Goal: Information Seeking & Learning: Find specific page/section

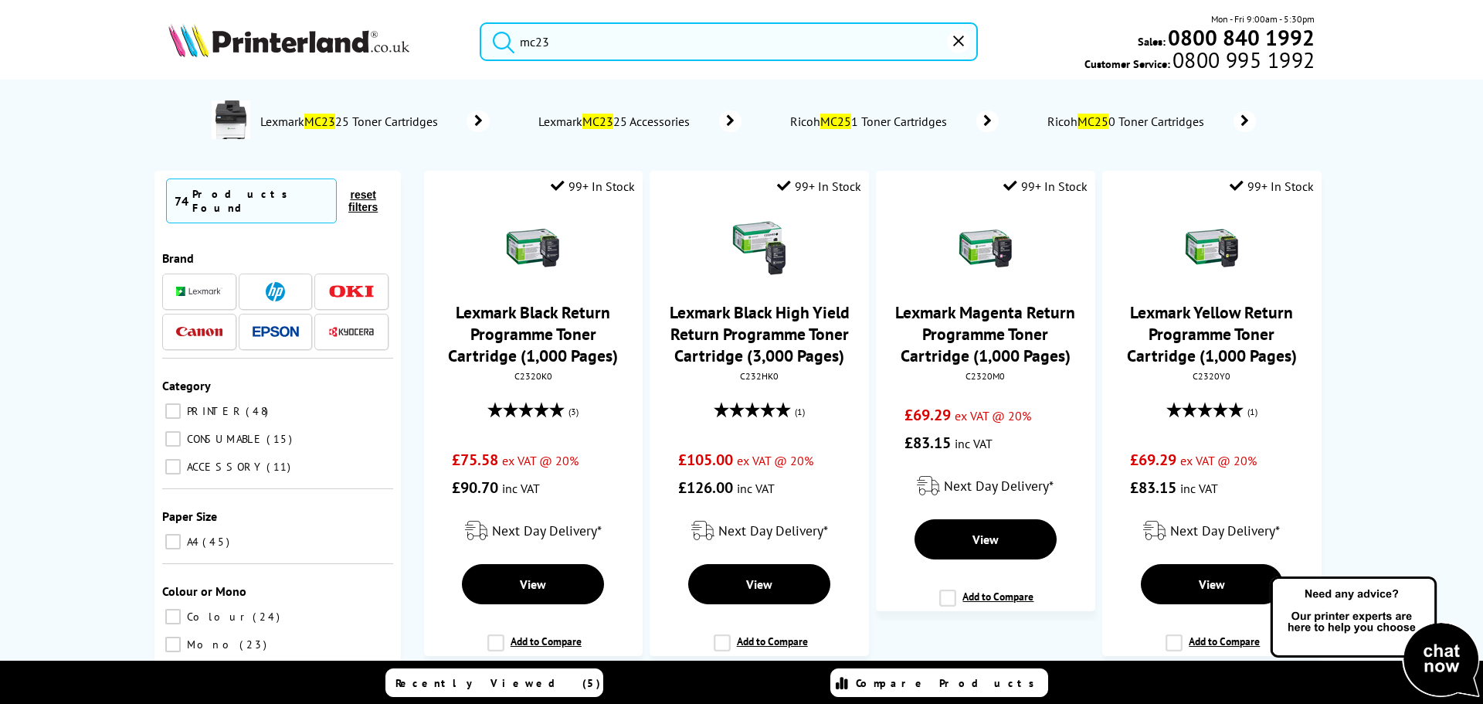
drag, startPoint x: 568, startPoint y: 45, endPoint x: 288, endPoint y: 38, distance: 279.7
click at [294, 37] on div "mc23 Mon - Fri 9:00am - 5:30pm Sales: 0800 840 1992 Customer Service: 0800 995 …" at bounding box center [742, 46] width 1236 height 68
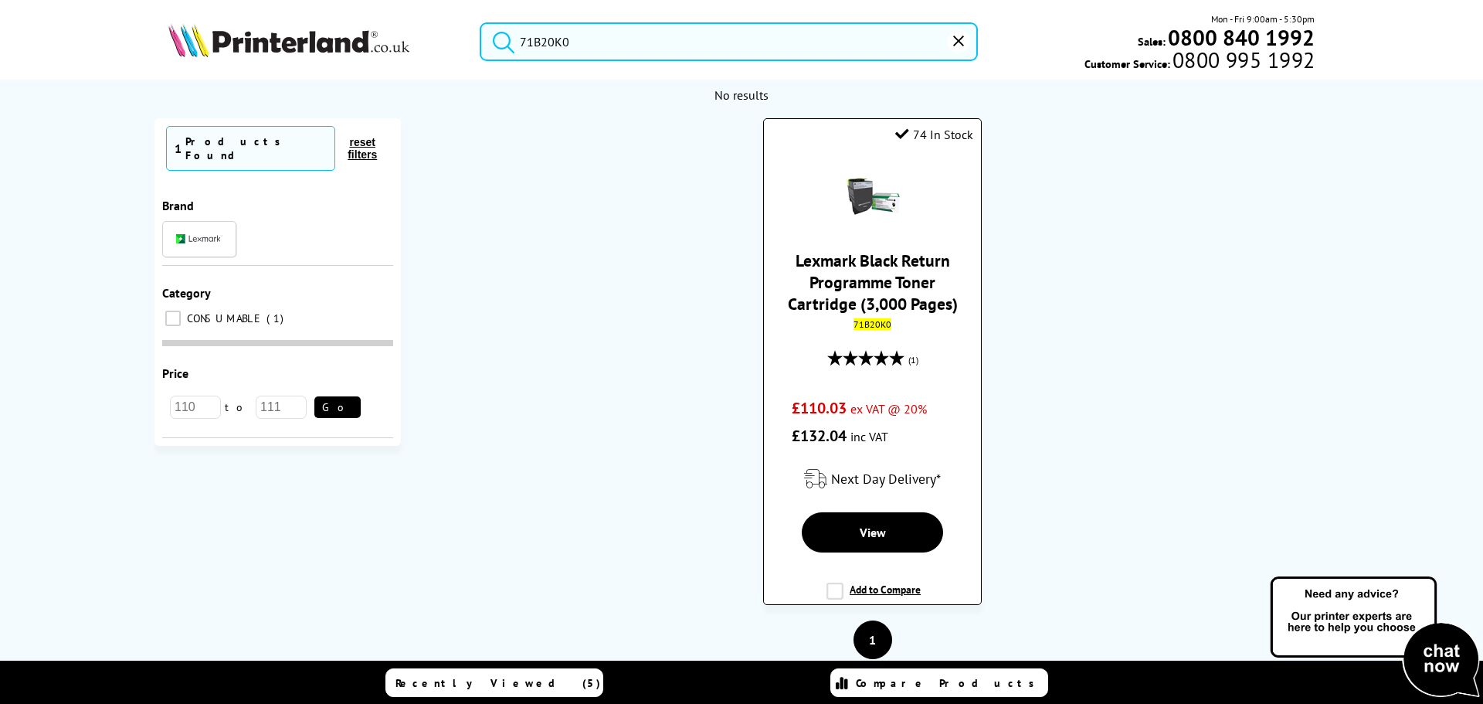
type input "71B20K0"
click at [847, 255] on link "Lexmark Black Return Programme Toner Cartridge (3,000 Pages)" at bounding box center [873, 281] width 170 height 65
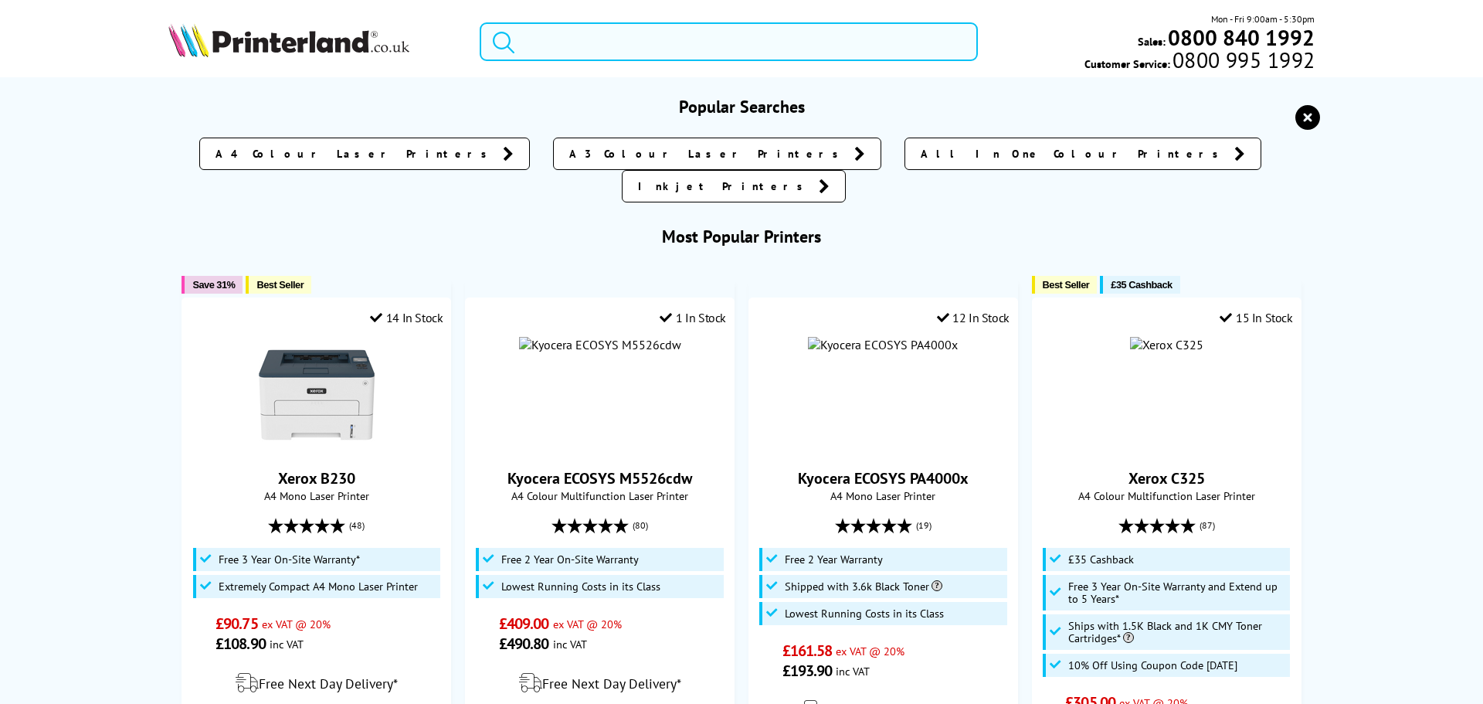
click at [573, 41] on input "search" at bounding box center [729, 41] width 498 height 39
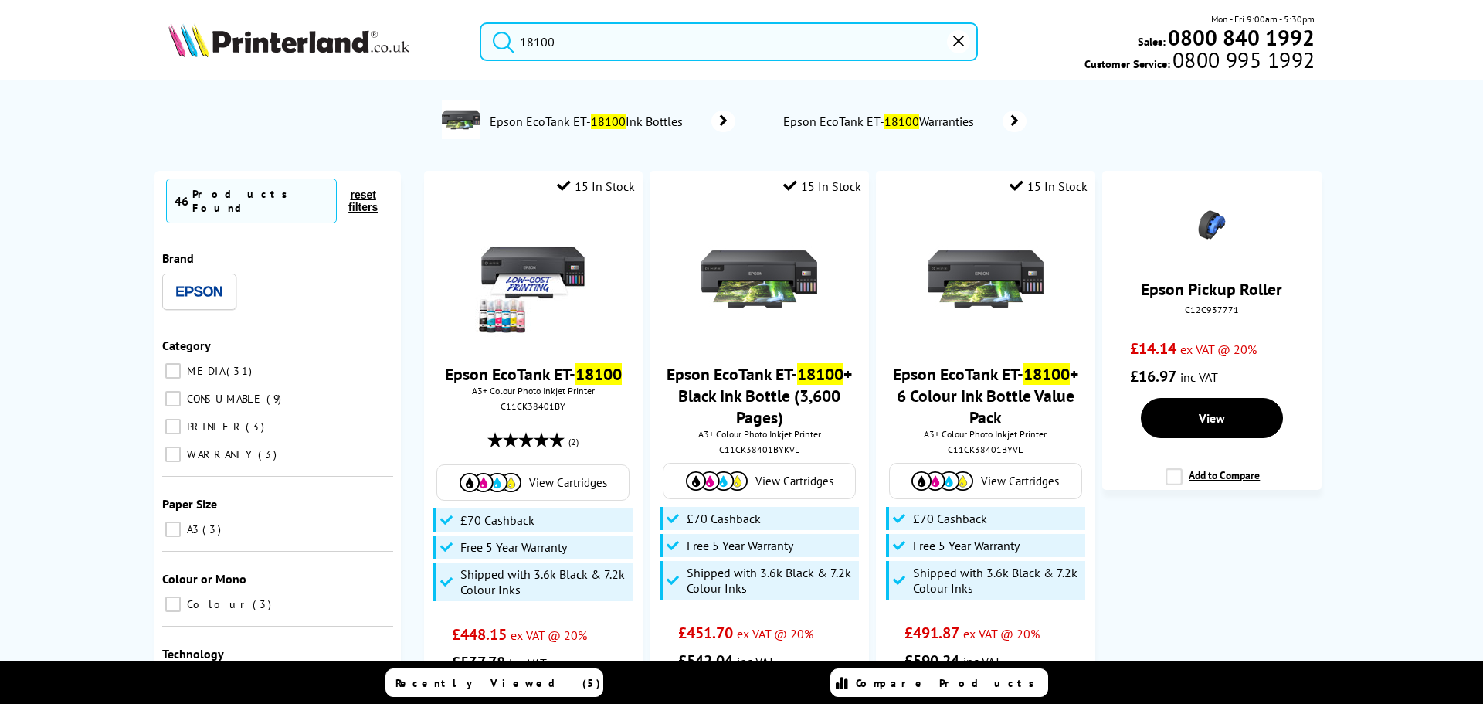
click at [613, 53] on input "18100" at bounding box center [729, 41] width 498 height 39
click at [612, 53] on input "18100" at bounding box center [729, 41] width 498 height 39
paste input "Epson EcoTank ET-"
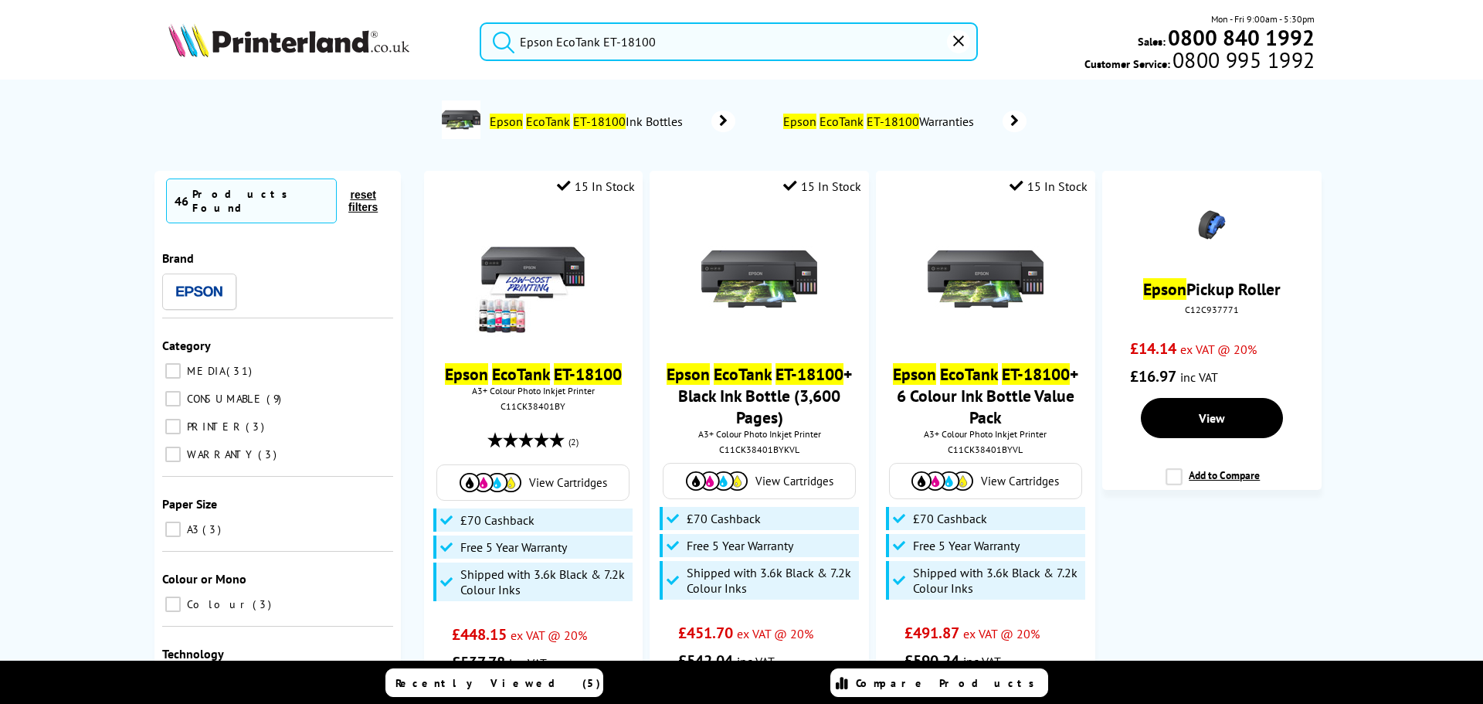
type input "Epson EcoTank ET-18100"
click at [965, 46] on button "reset" at bounding box center [958, 41] width 23 height 23
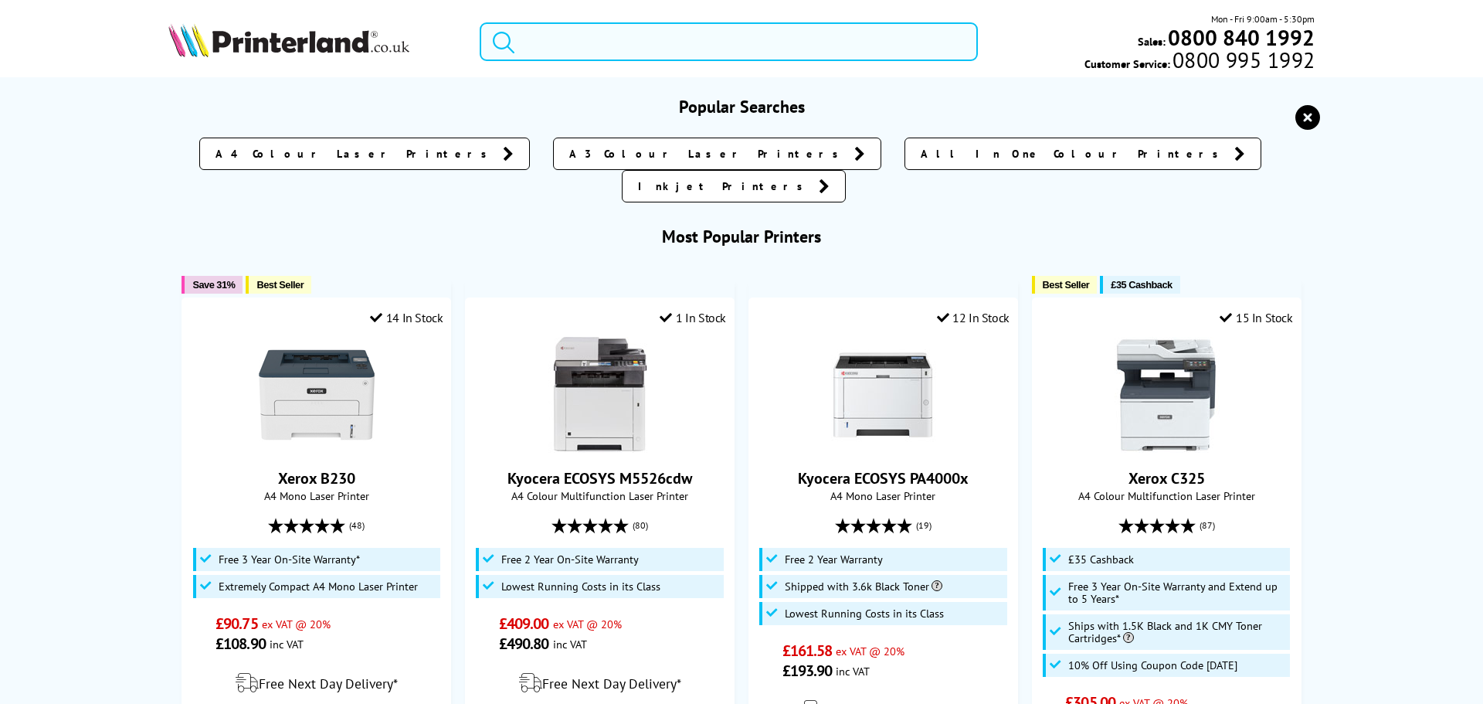
click at [592, 32] on input "search" at bounding box center [729, 41] width 498 height 39
paste input "Epson EcoTank ET-18100"
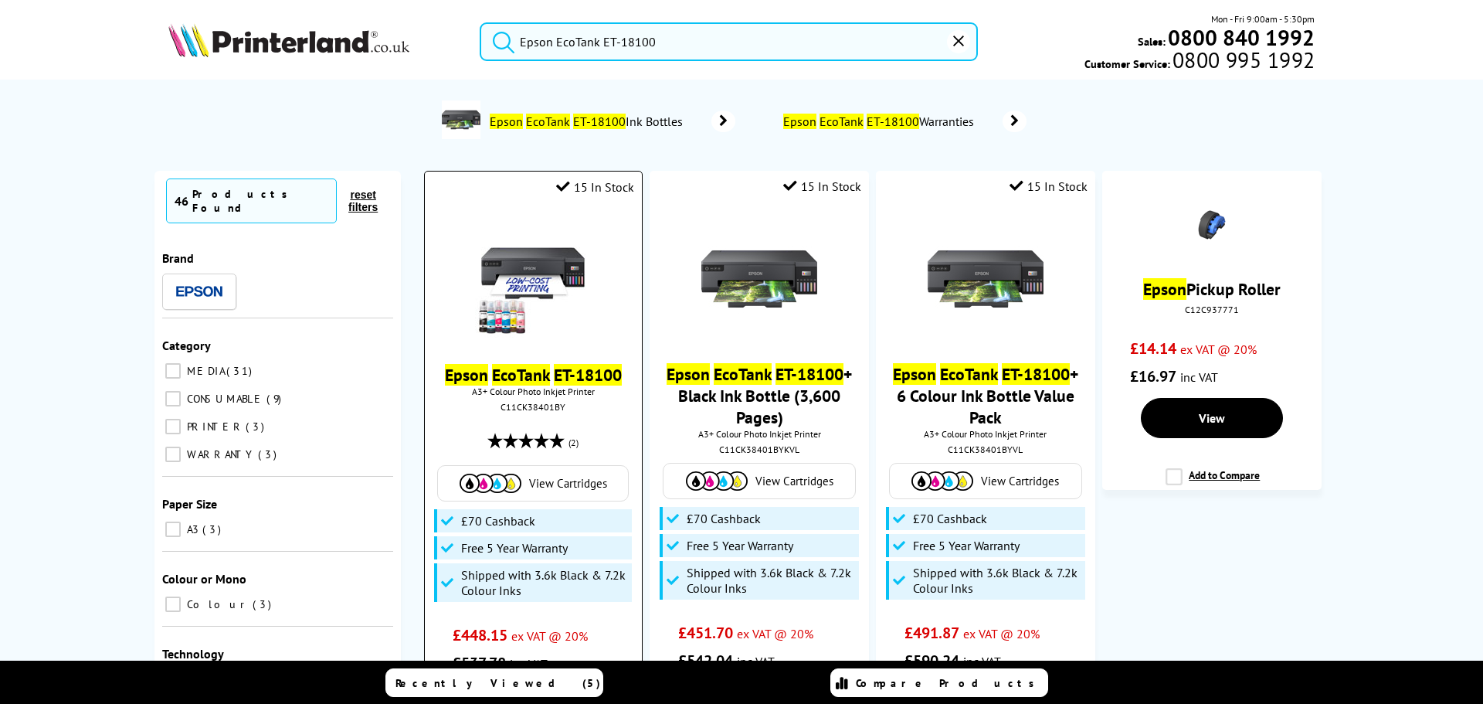
type input "Epson EcoTank ET-18100"
click at [544, 243] on img at bounding box center [533, 280] width 116 height 116
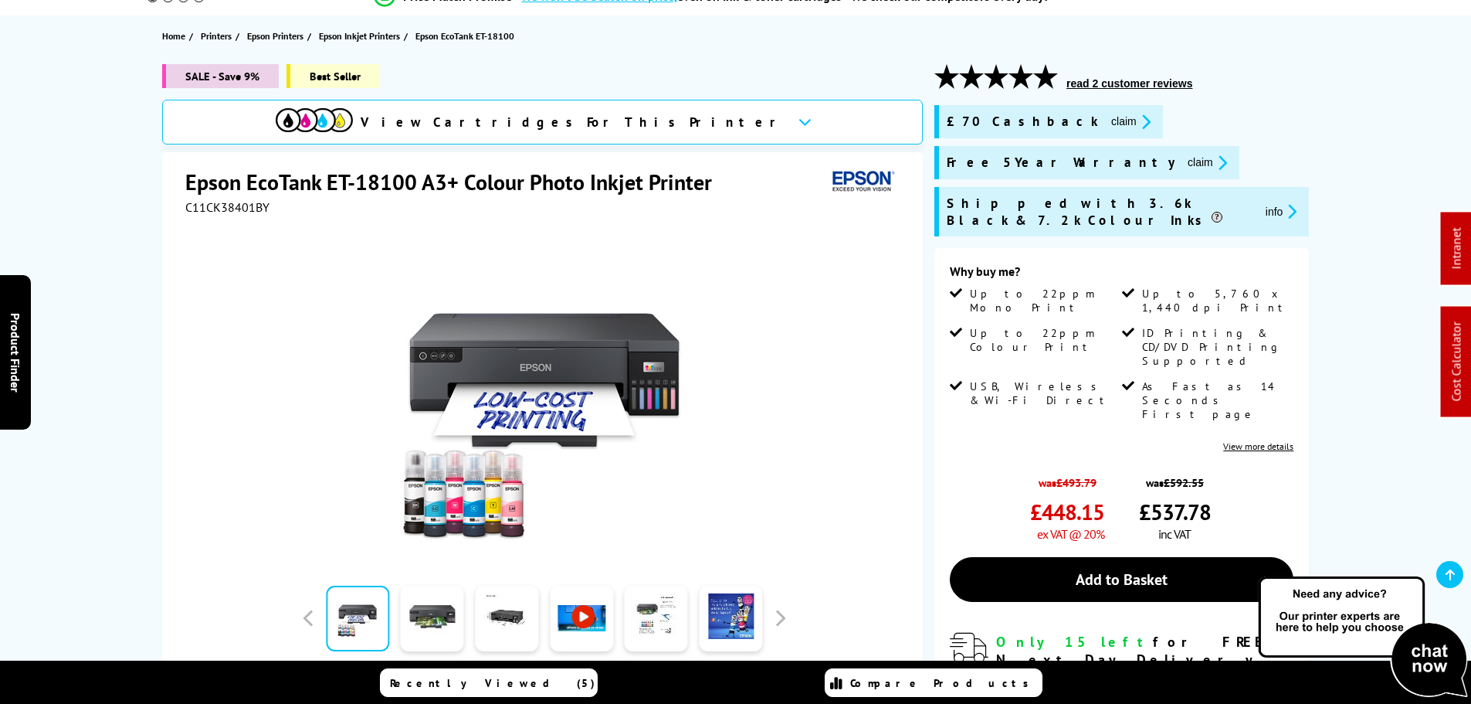
click at [1183, 164] on button "claim" at bounding box center [1207, 163] width 49 height 18
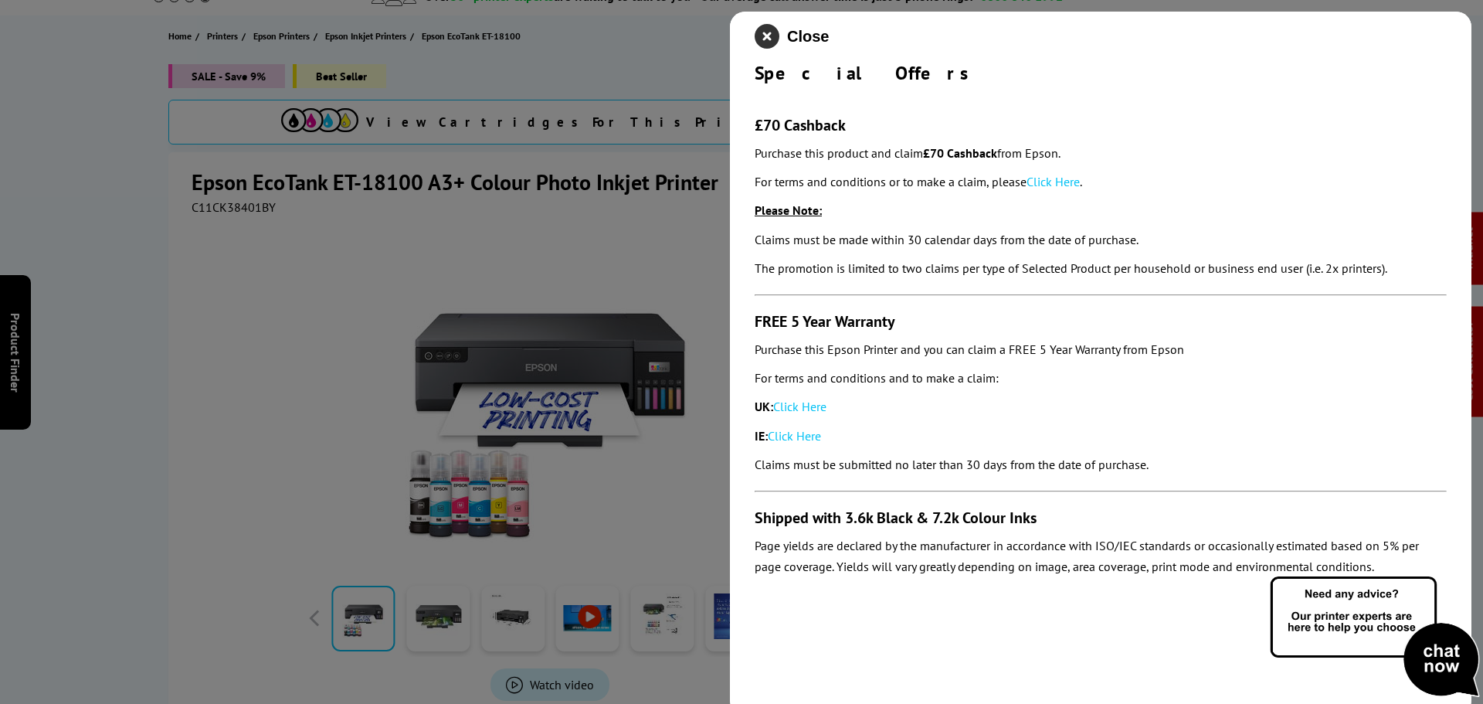
click at [769, 42] on icon "close modal" at bounding box center [767, 36] width 25 height 25
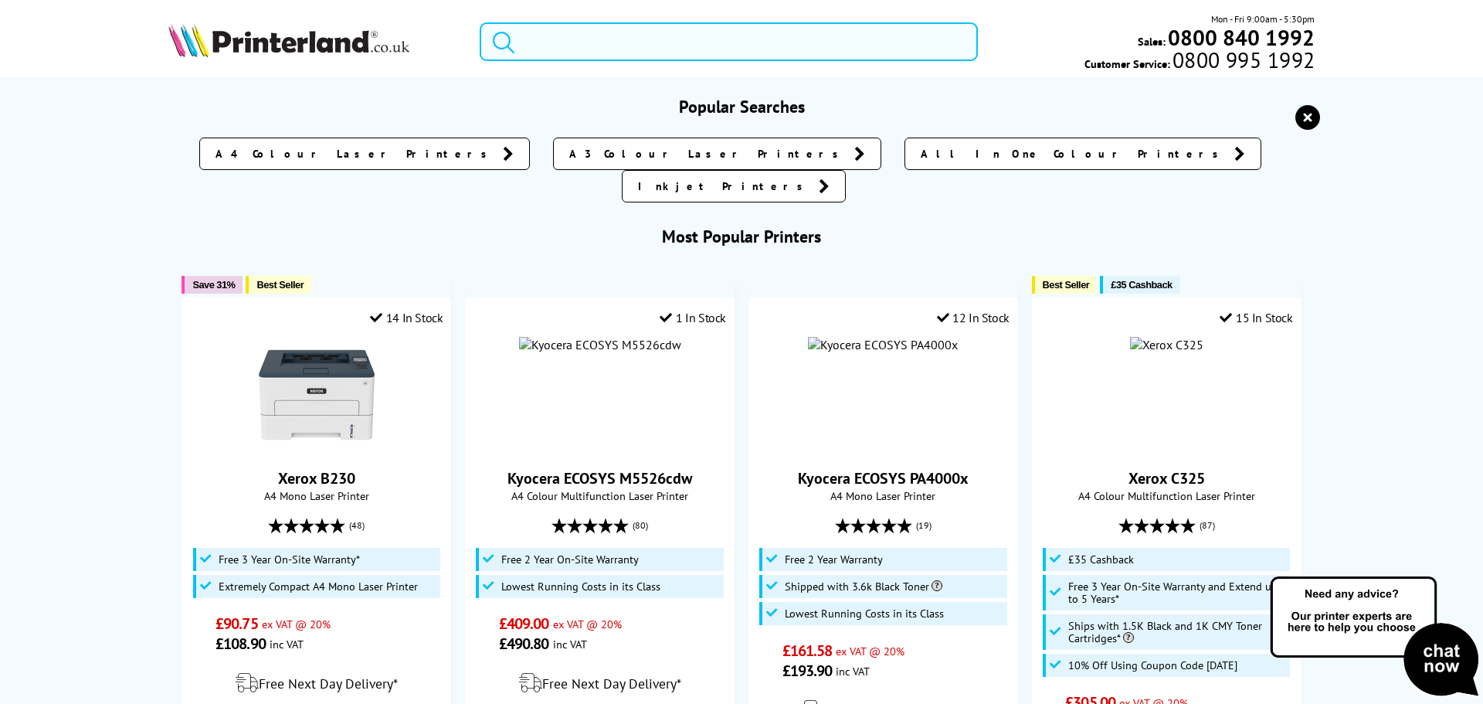
click at [616, 53] on input "search" at bounding box center [729, 41] width 498 height 39
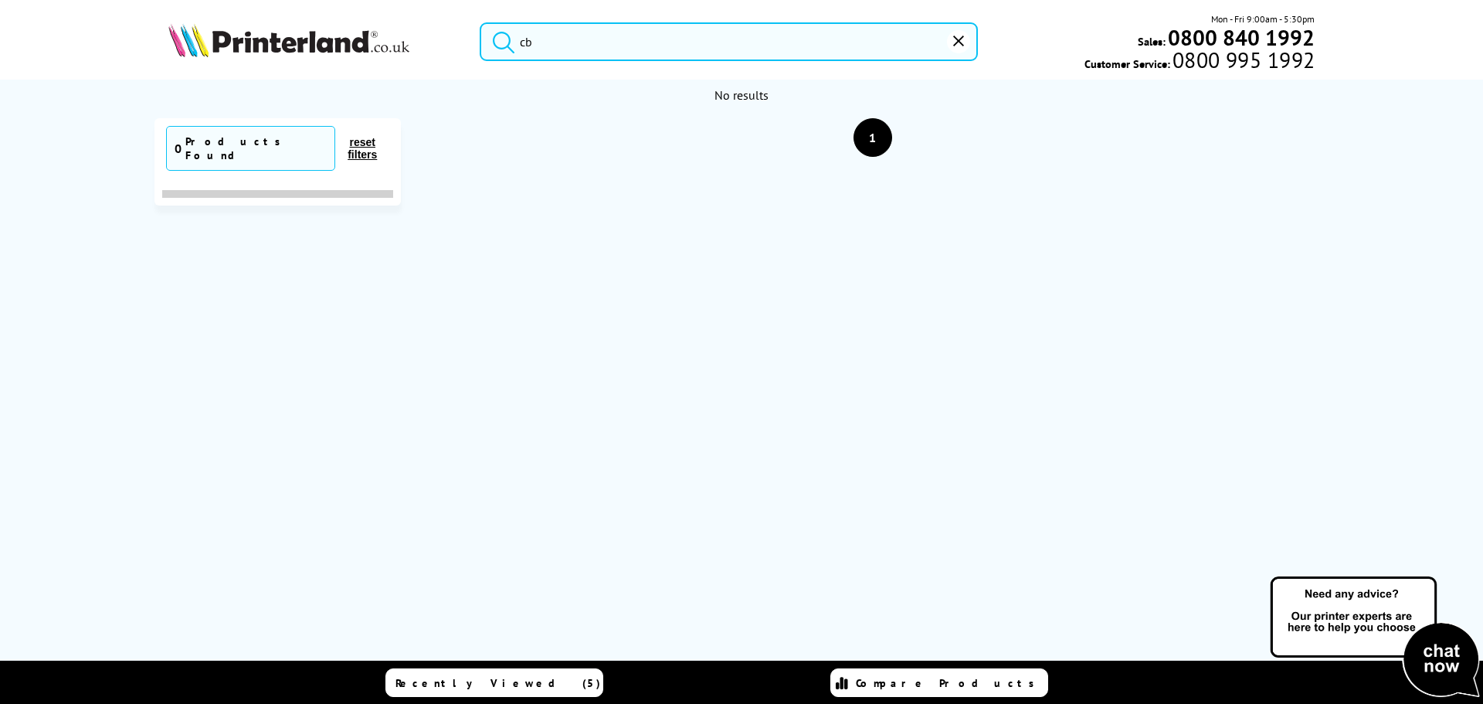
type input "c"
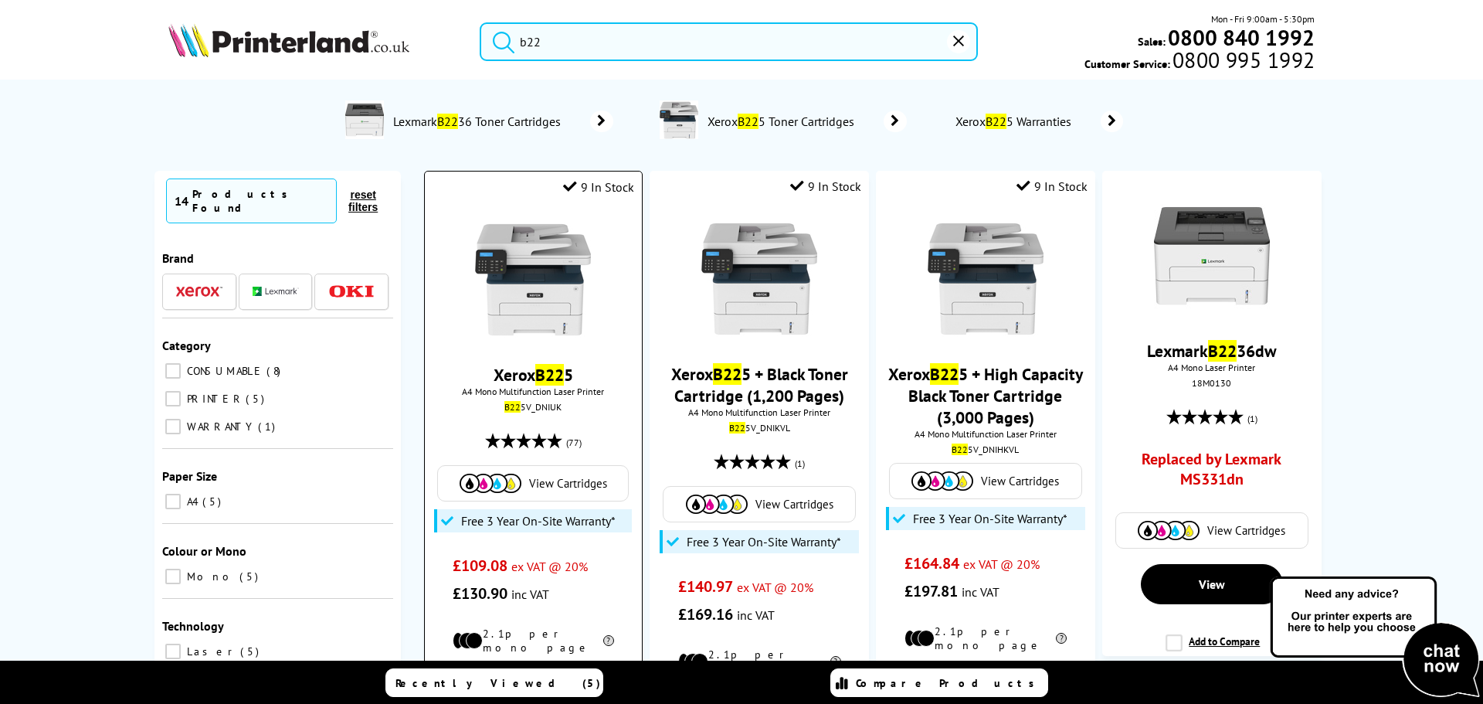
type input "b22"
click at [497, 270] on img at bounding box center [533, 280] width 116 height 116
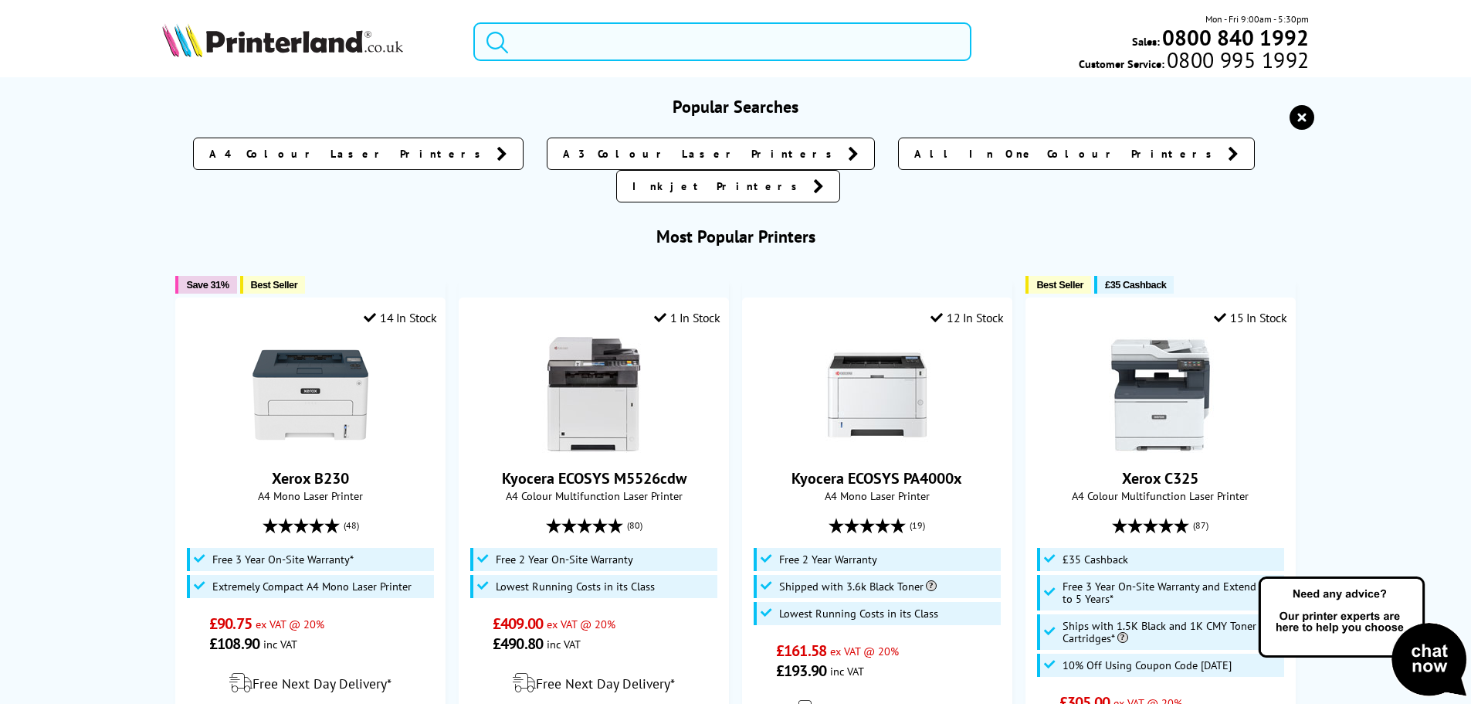
click at [534, 43] on input "search" at bounding box center [722, 41] width 498 height 39
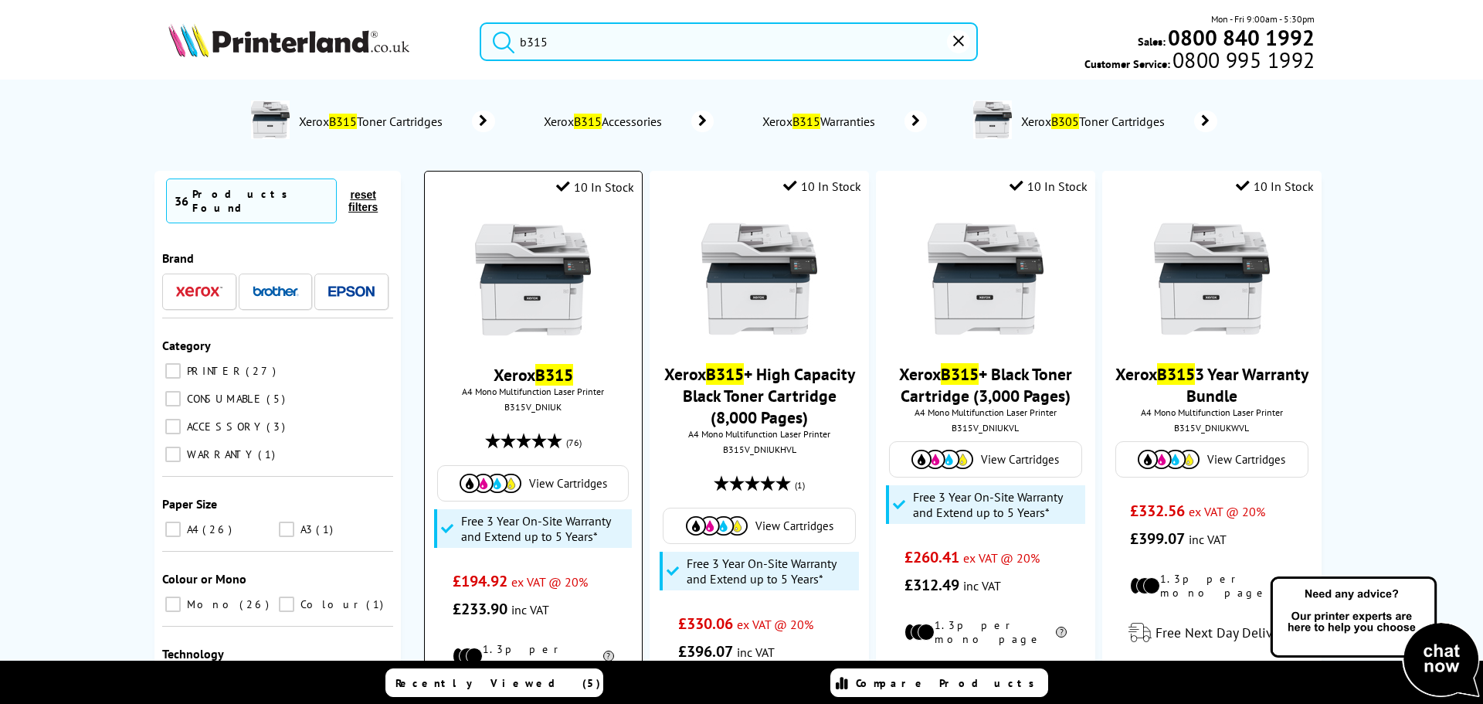
type input "b315"
click at [491, 263] on img at bounding box center [533, 280] width 116 height 116
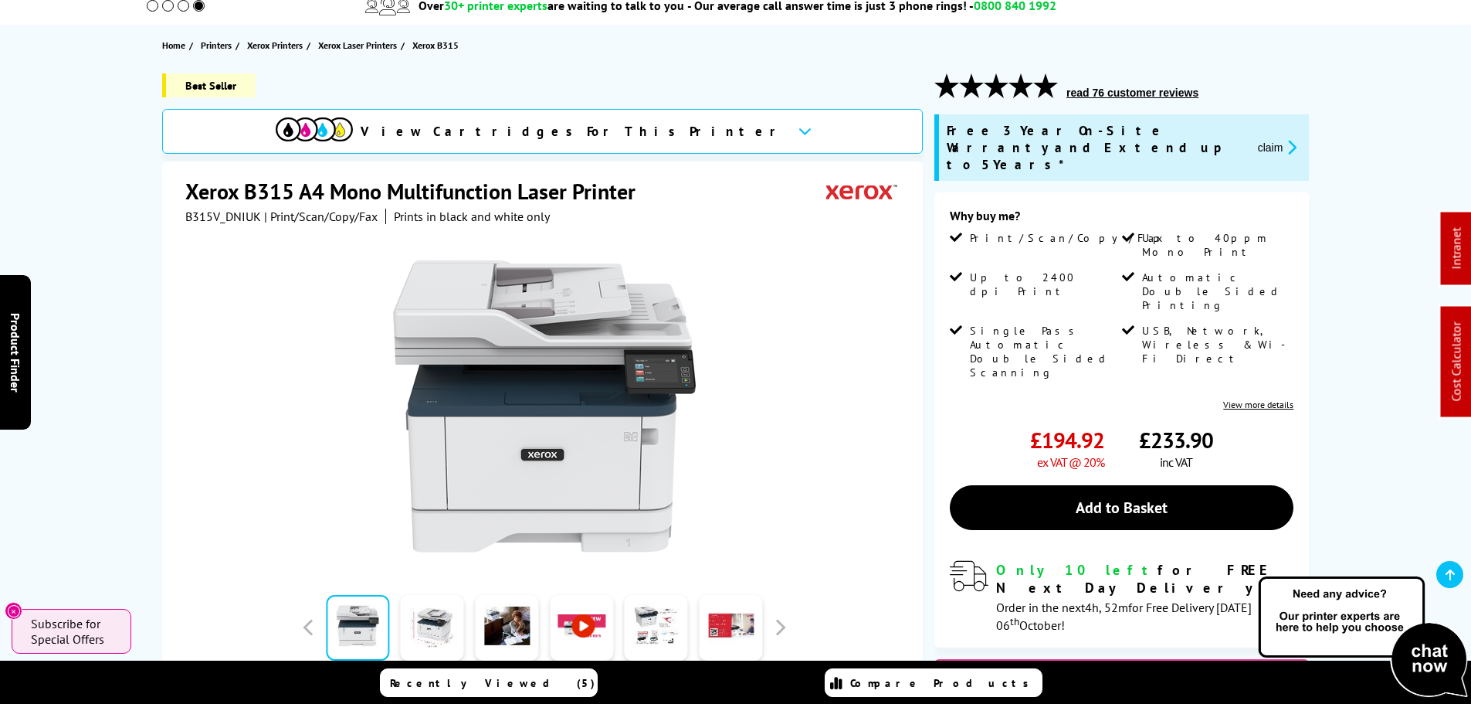
scroll to position [309, 0]
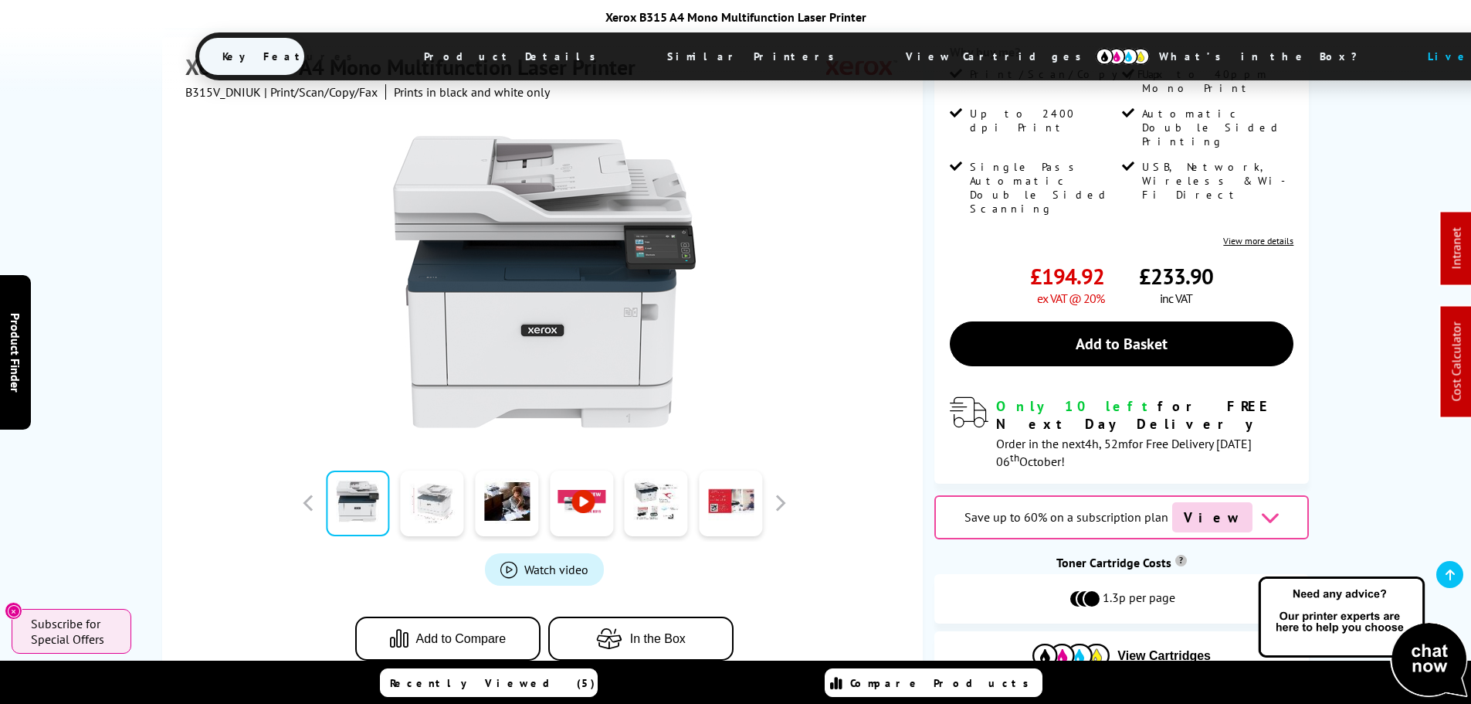
click at [420, 470] on link at bounding box center [432, 503] width 63 height 66
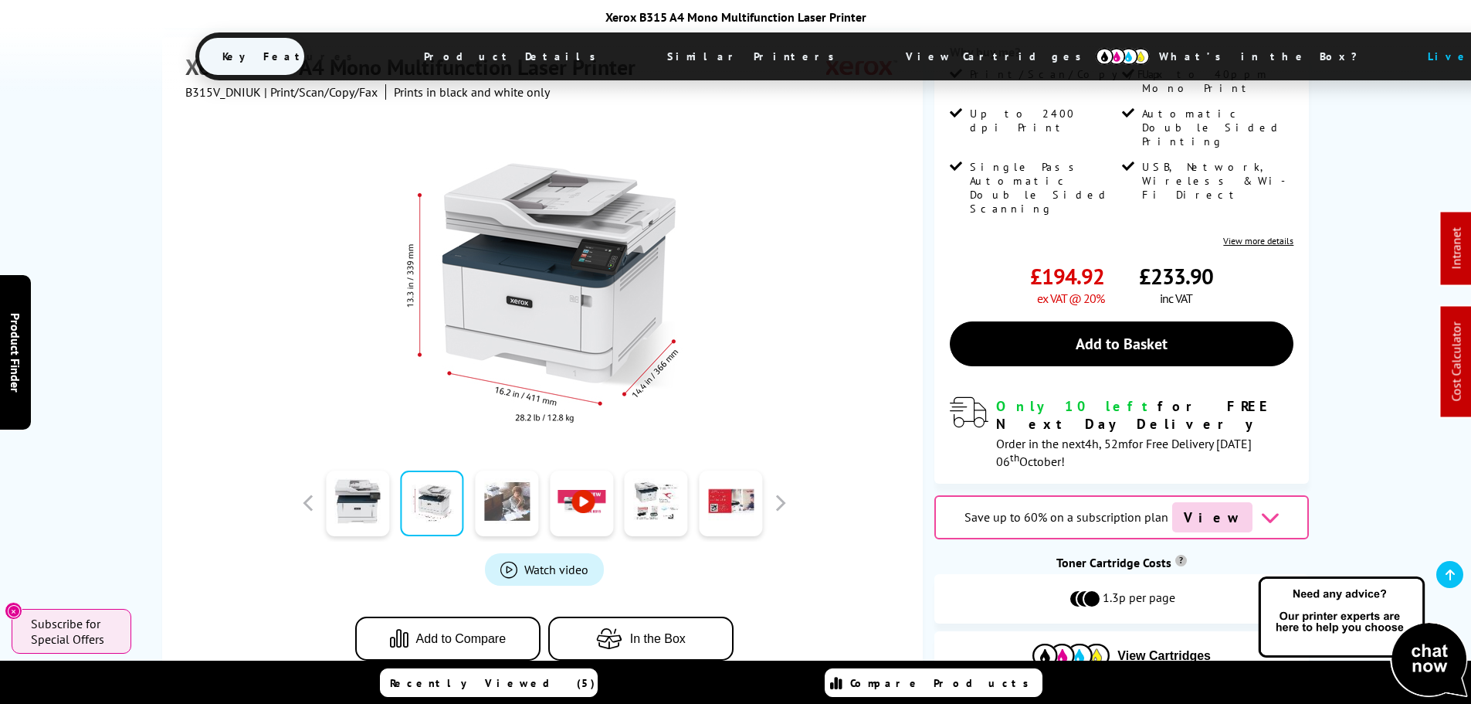
click at [507, 473] on link at bounding box center [506, 503] width 63 height 66
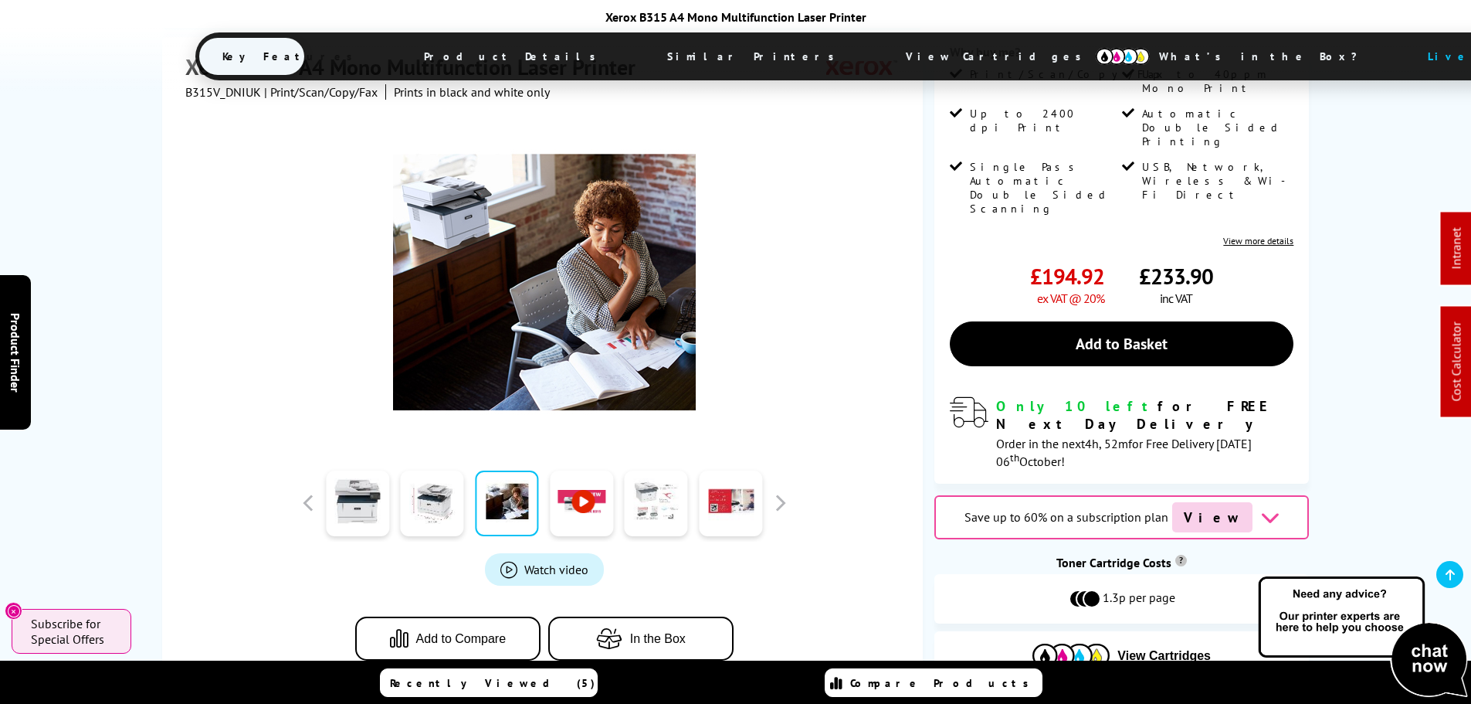
click at [653, 472] on link at bounding box center [656, 503] width 63 height 66
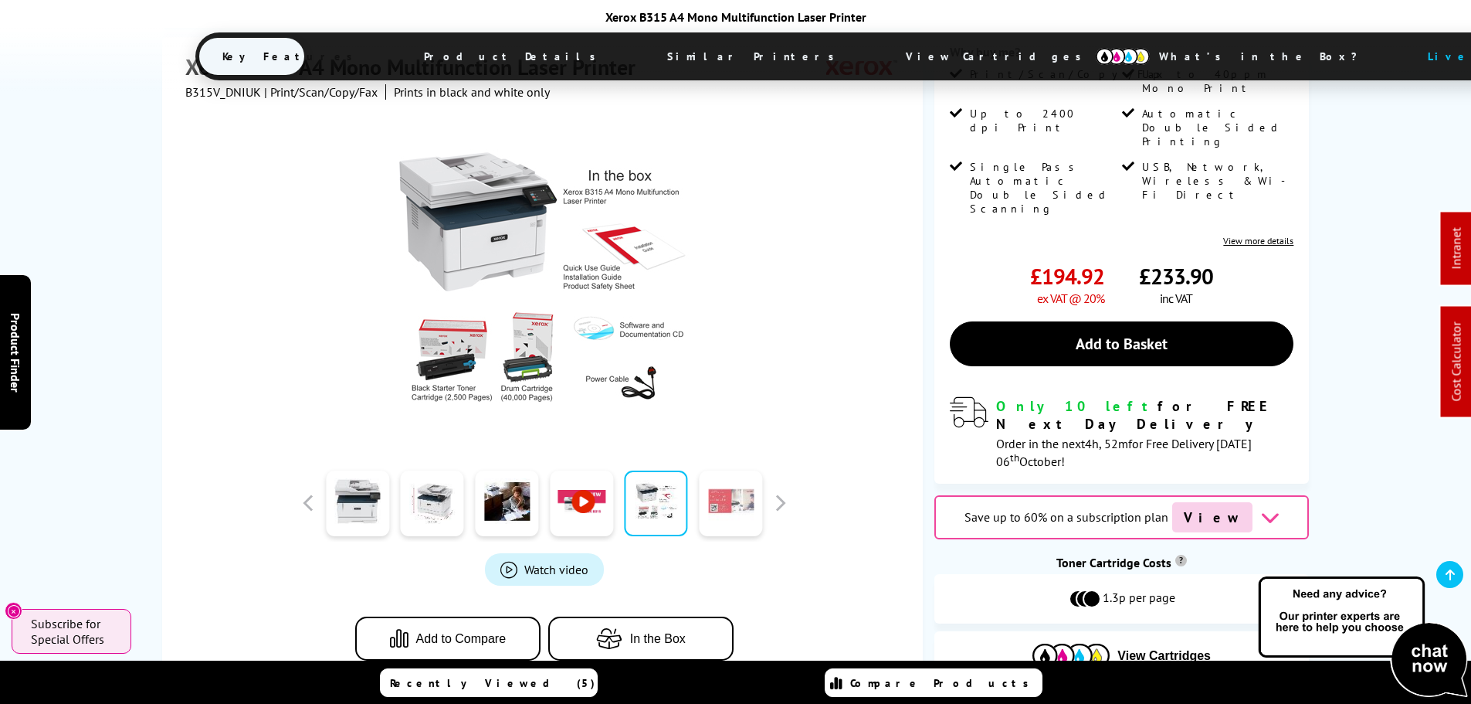
click at [714, 477] on link at bounding box center [730, 503] width 63 height 66
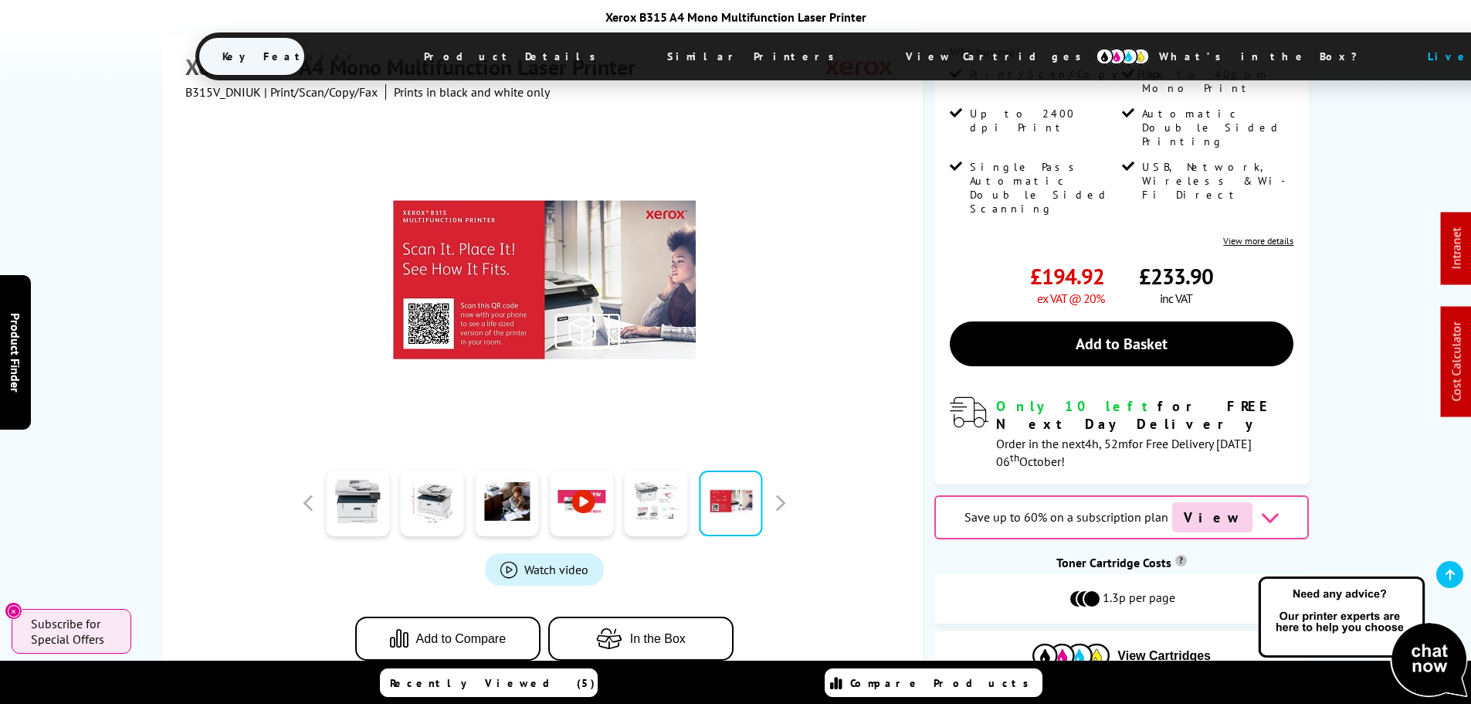
click at [650, 473] on link at bounding box center [656, 503] width 63 height 66
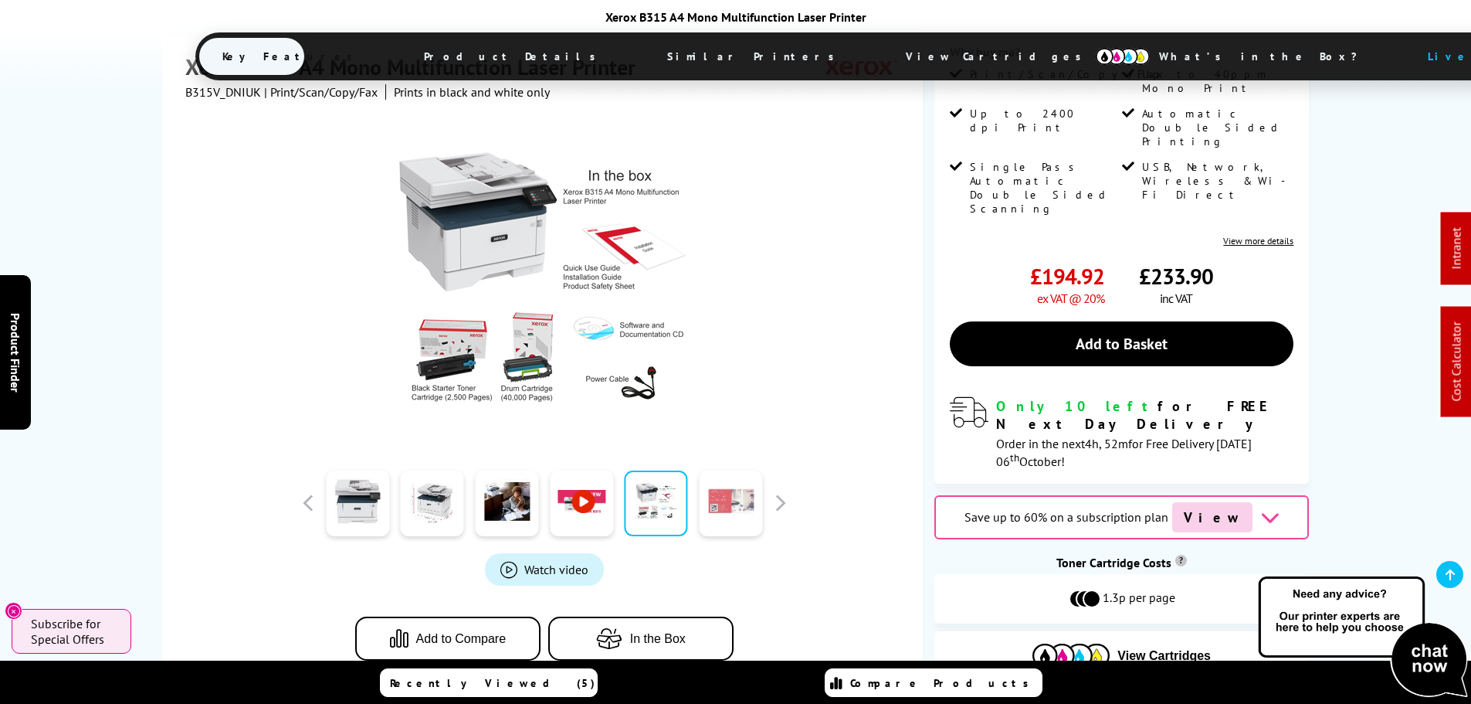
drag, startPoint x: 731, startPoint y: 478, endPoint x: 732, endPoint y: 489, distance: 10.8
click at [732, 478] on link at bounding box center [730, 503] width 63 height 66
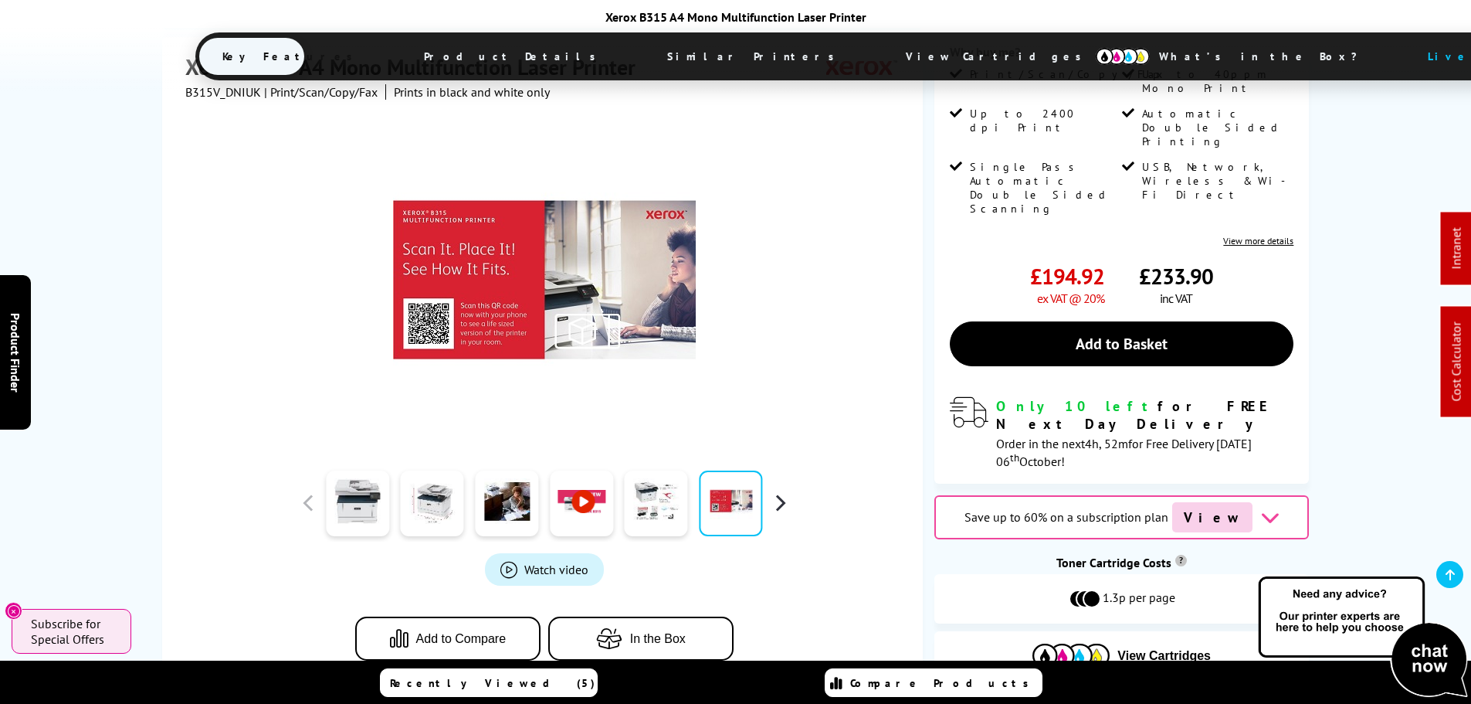
click at [777, 491] on button "button" at bounding box center [780, 502] width 23 height 23
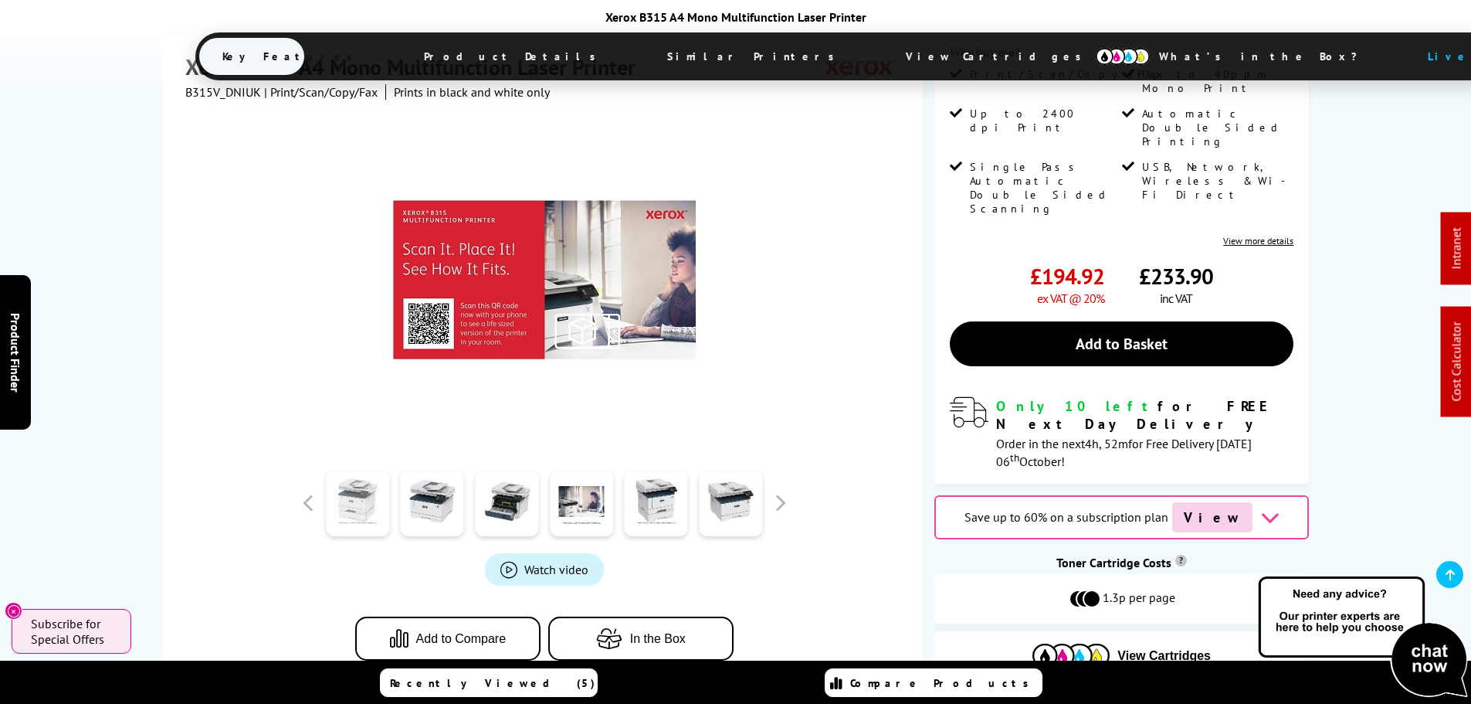
click at [376, 475] on link at bounding box center [357, 503] width 63 height 66
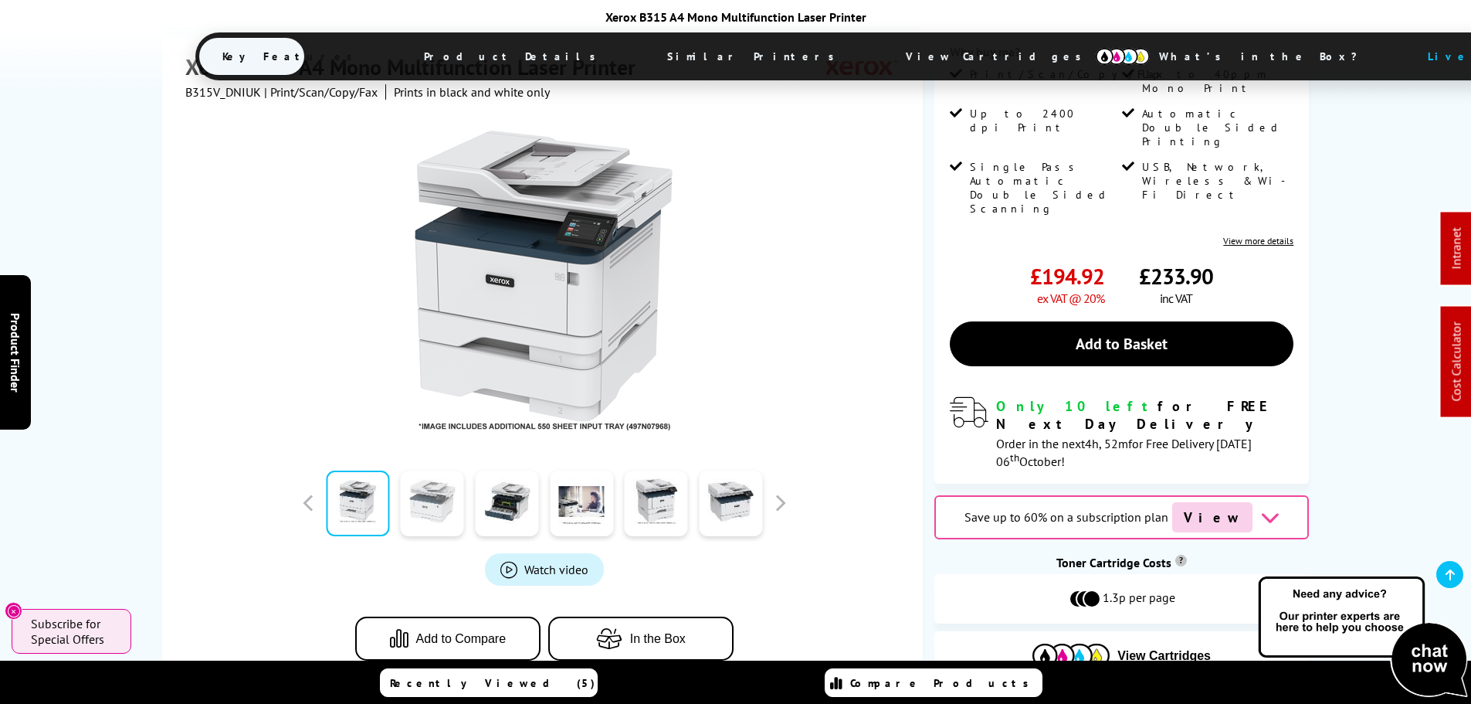
click at [422, 480] on link at bounding box center [432, 503] width 63 height 66
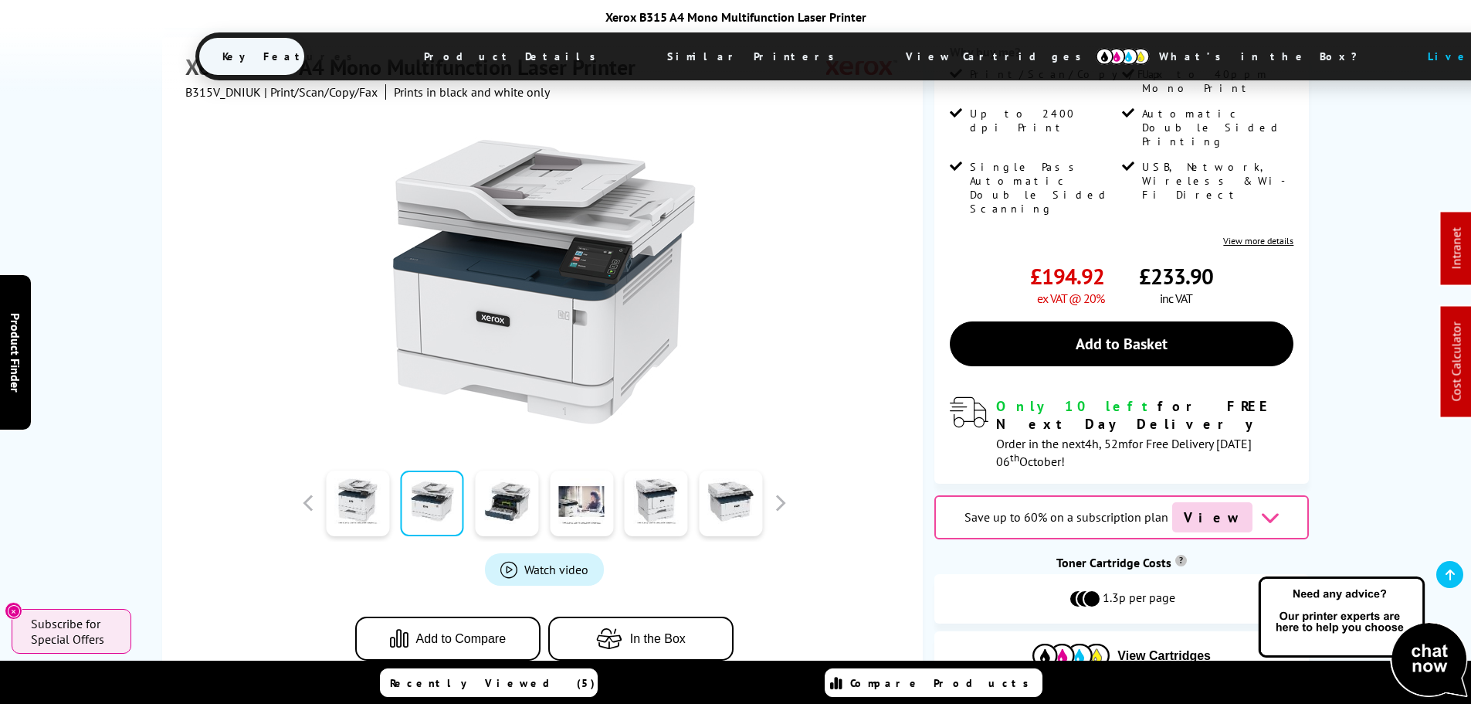
click at [474, 477] on div at bounding box center [507, 502] width 75 height 77
click at [524, 478] on link at bounding box center [506, 503] width 63 height 66
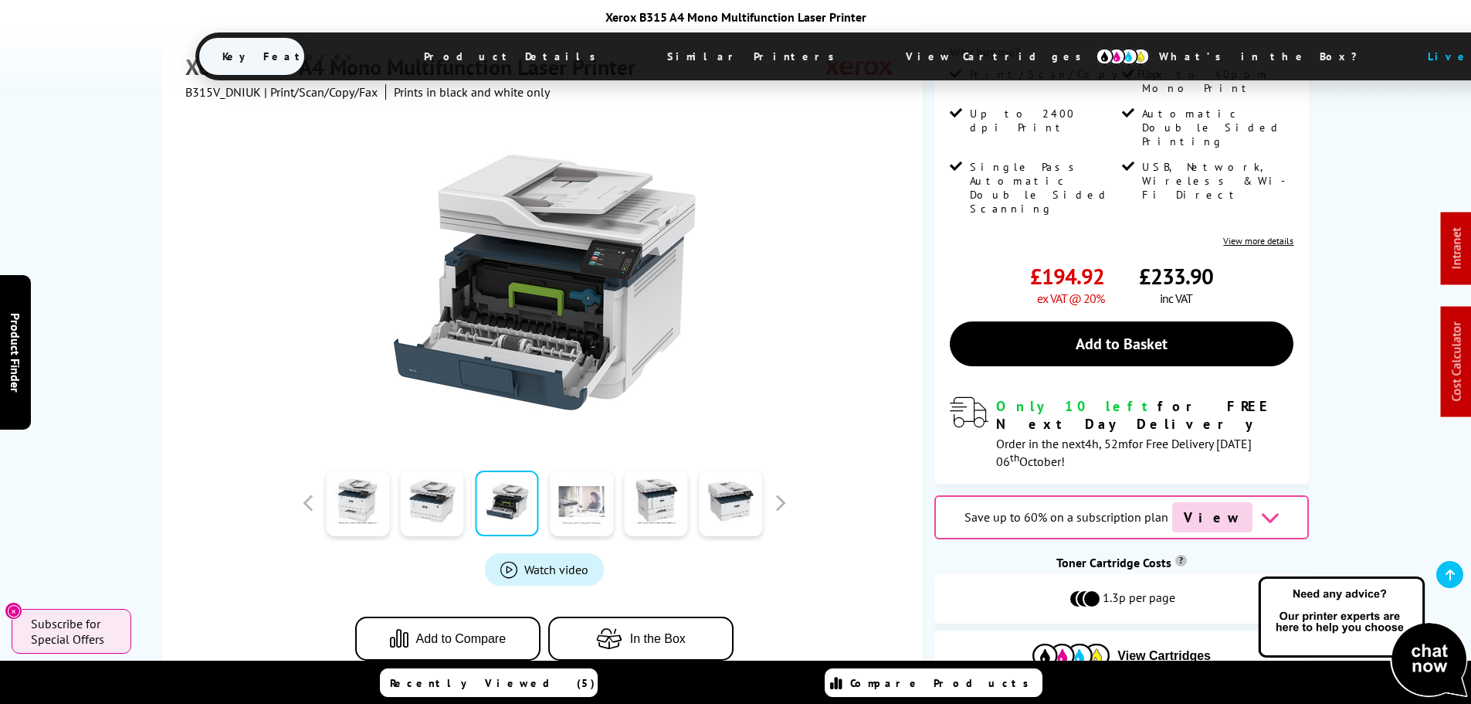
click at [570, 474] on link at bounding box center [581, 503] width 63 height 66
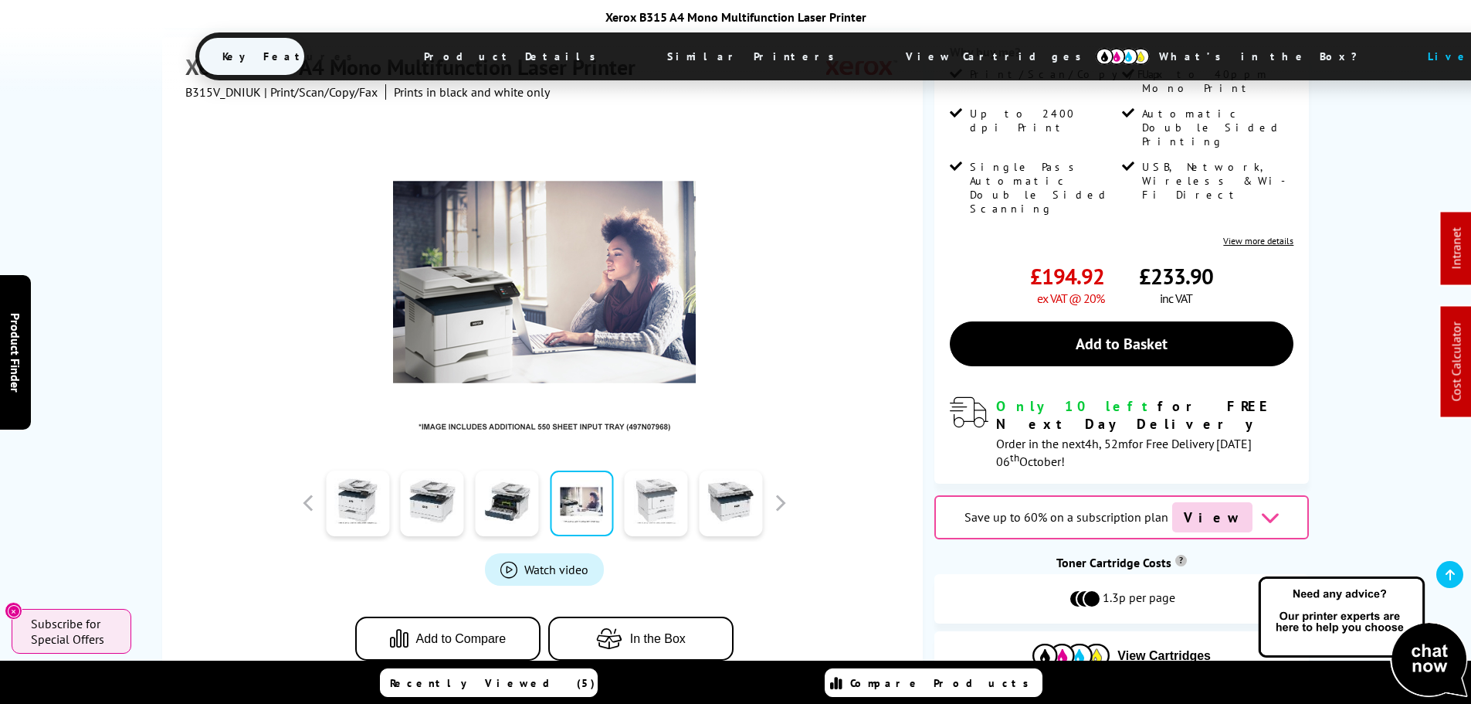
click at [639, 473] on link at bounding box center [656, 503] width 63 height 66
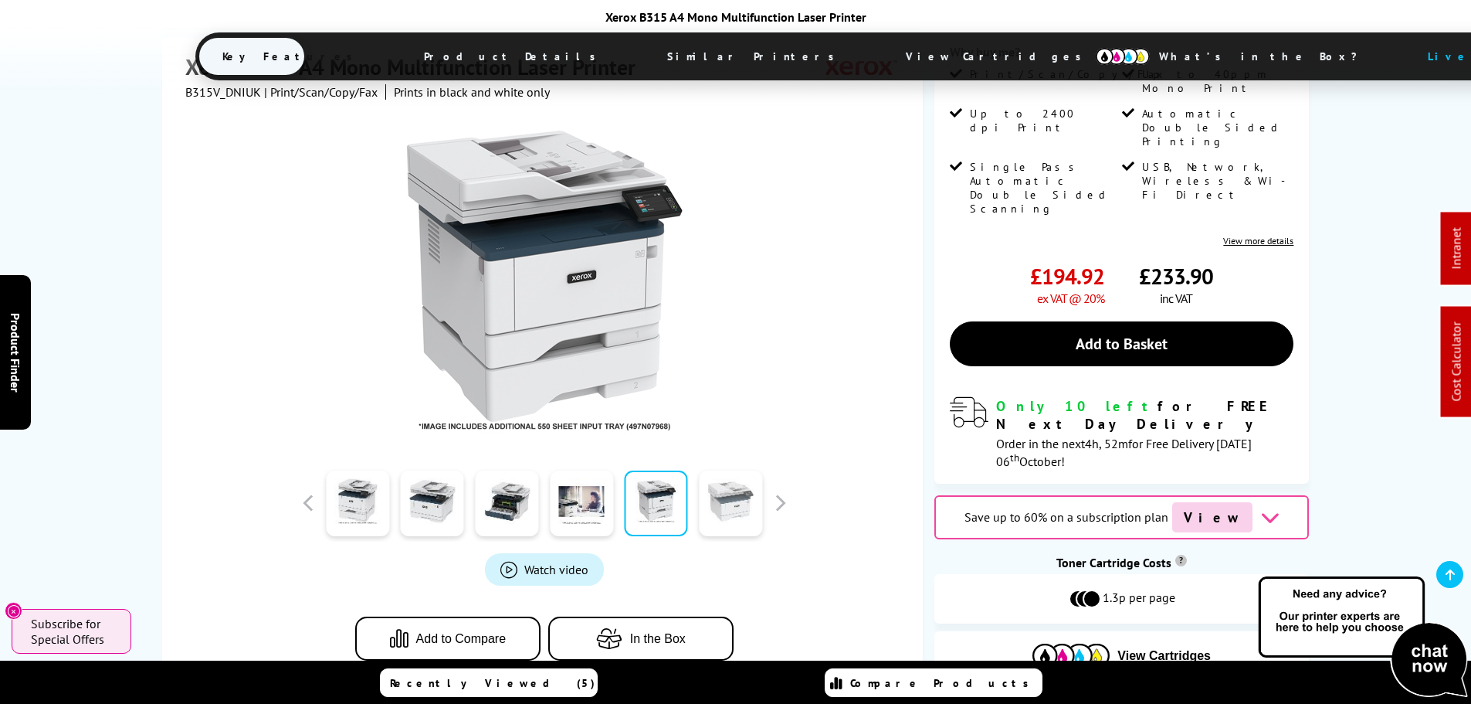
click at [725, 470] on link at bounding box center [730, 503] width 63 height 66
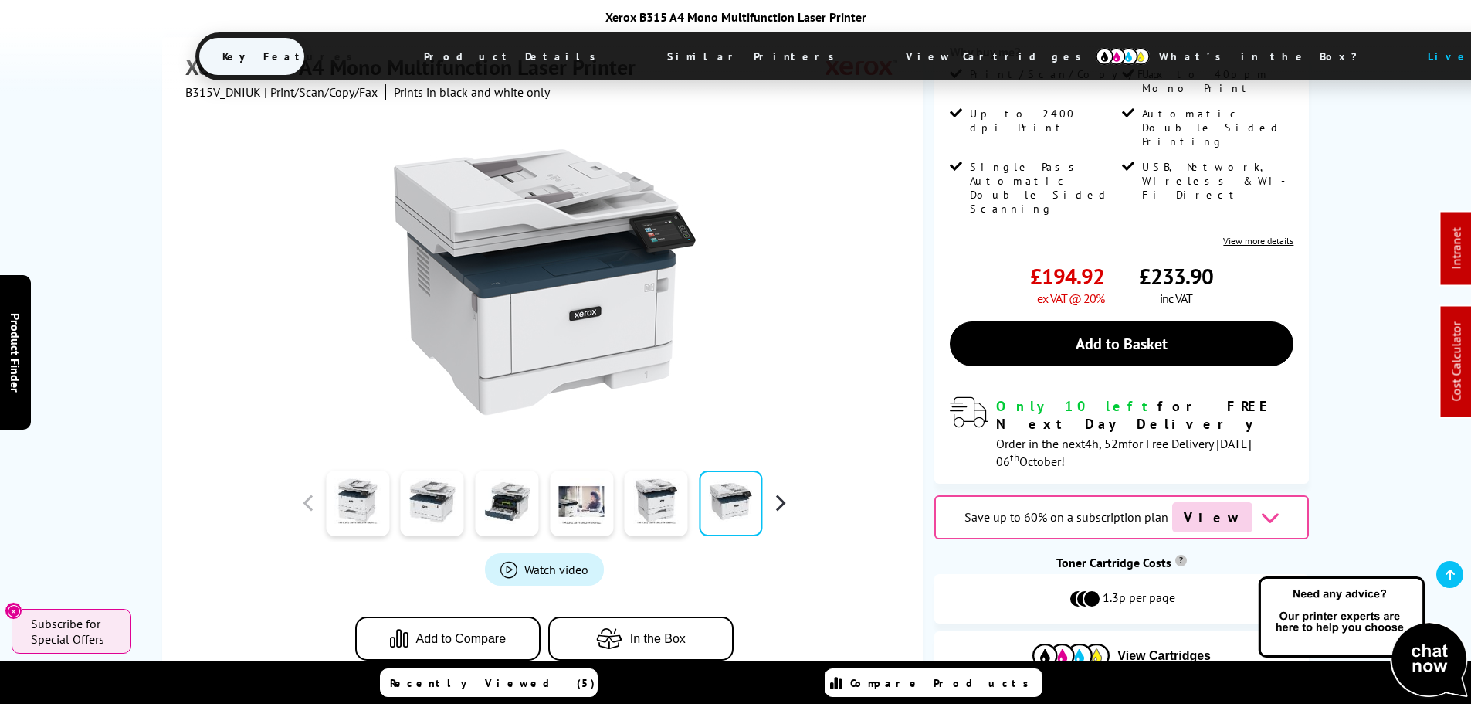
click at [778, 491] on button "button" at bounding box center [780, 502] width 23 height 23
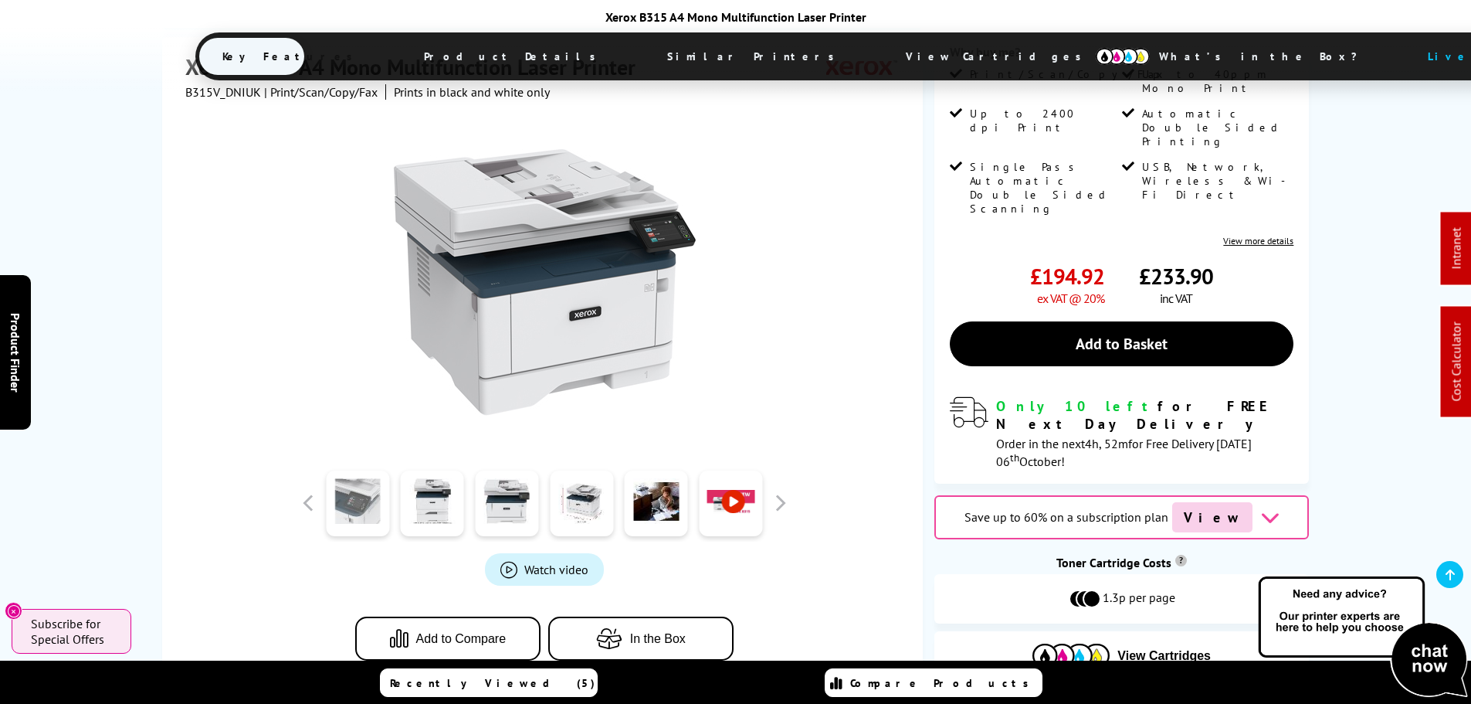
click at [375, 478] on link at bounding box center [357, 503] width 63 height 66
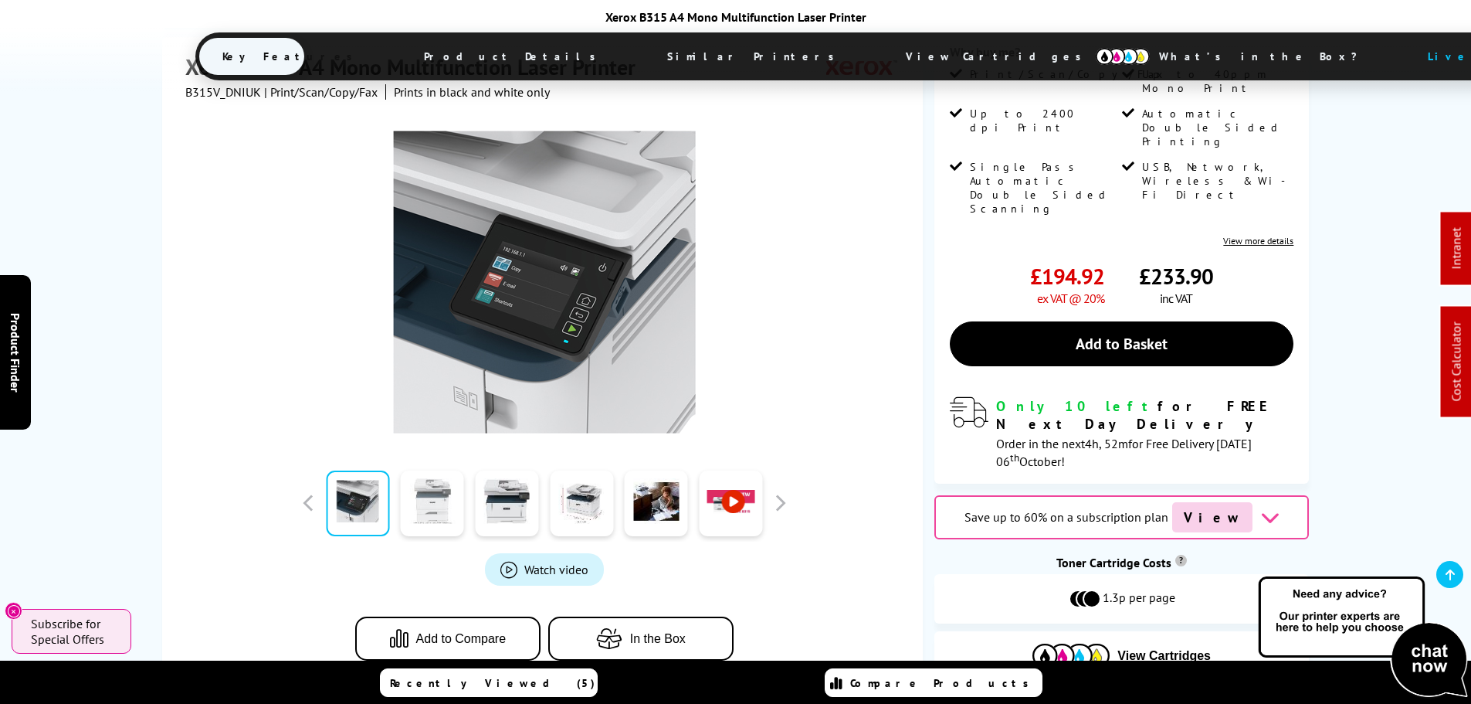
click at [433, 477] on link at bounding box center [432, 503] width 63 height 66
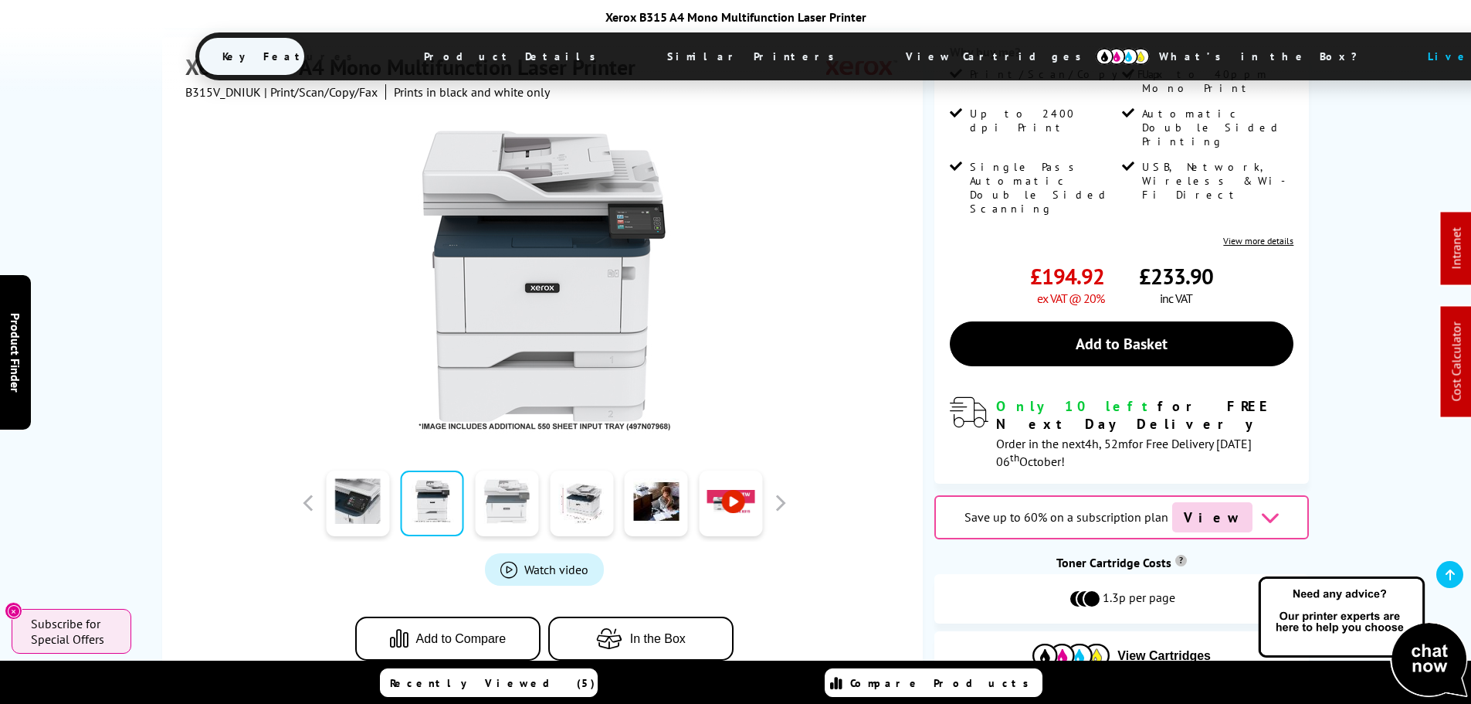
click at [492, 480] on link at bounding box center [506, 503] width 63 height 66
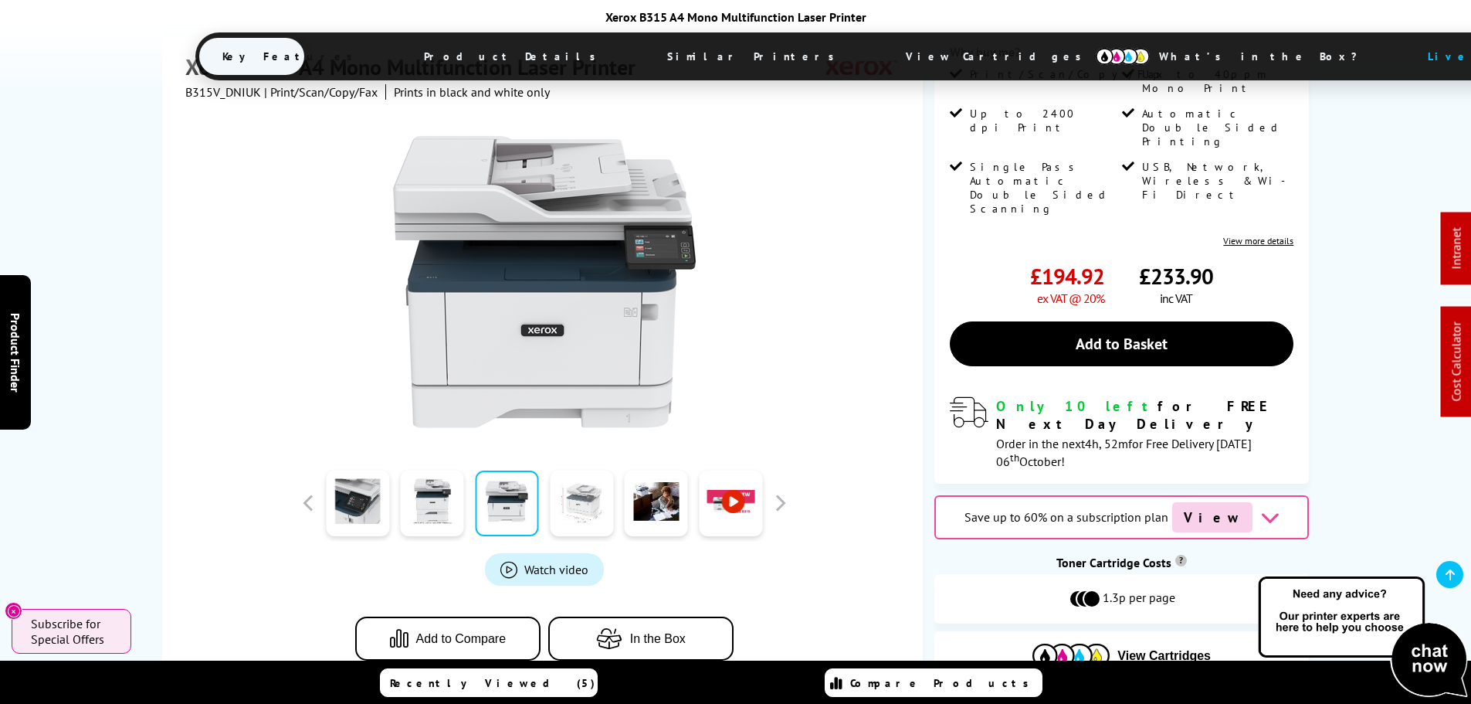
click at [577, 494] on link at bounding box center [581, 503] width 63 height 66
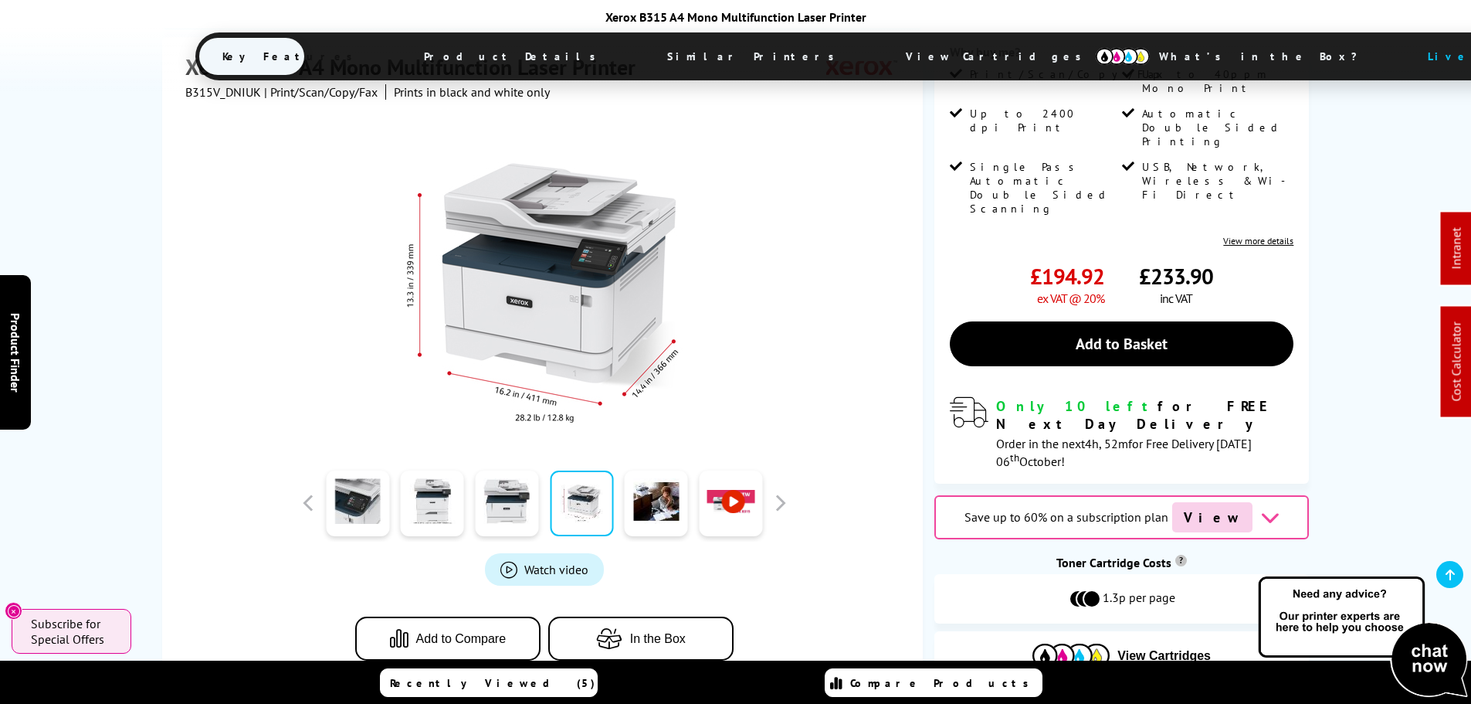
click at [663, 616] on button "In the Box" at bounding box center [640, 638] width 185 height 44
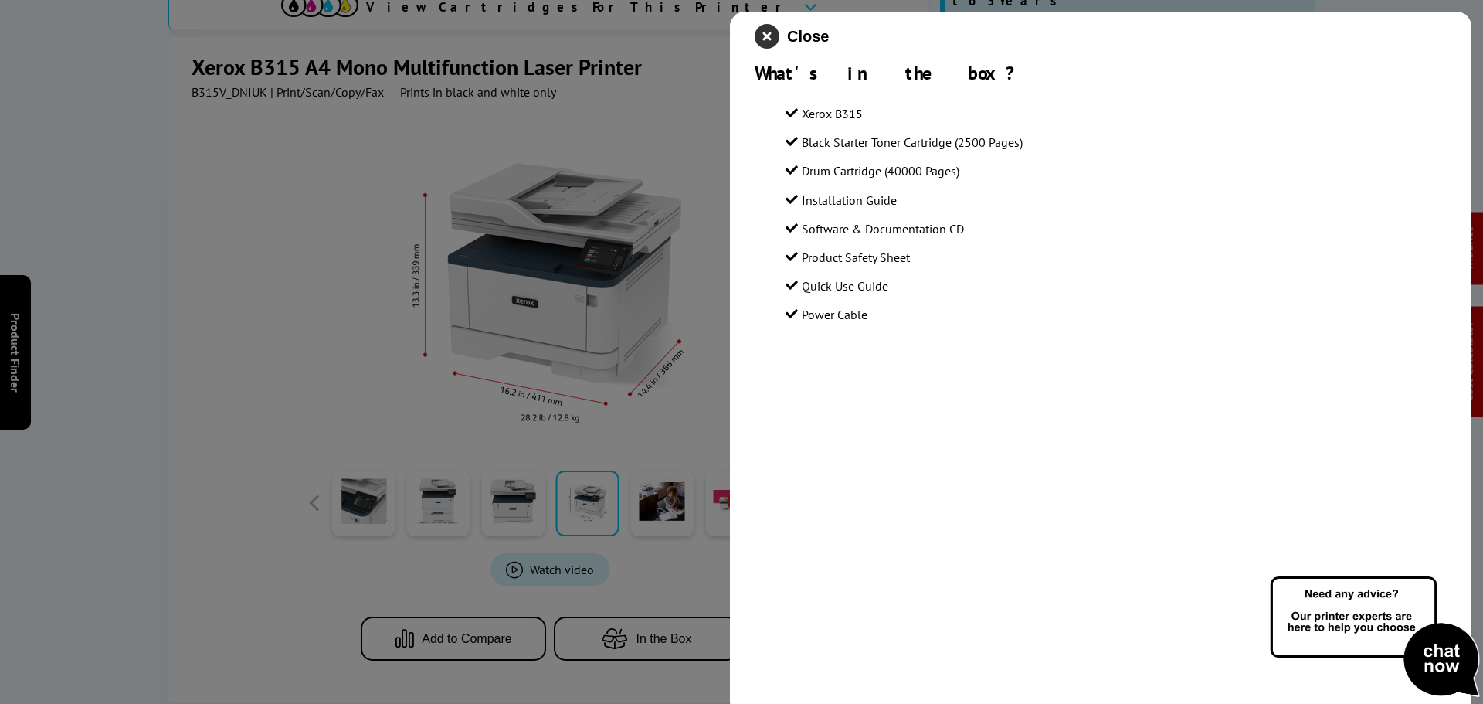
click at [772, 45] on icon "close modal" at bounding box center [767, 36] width 25 height 25
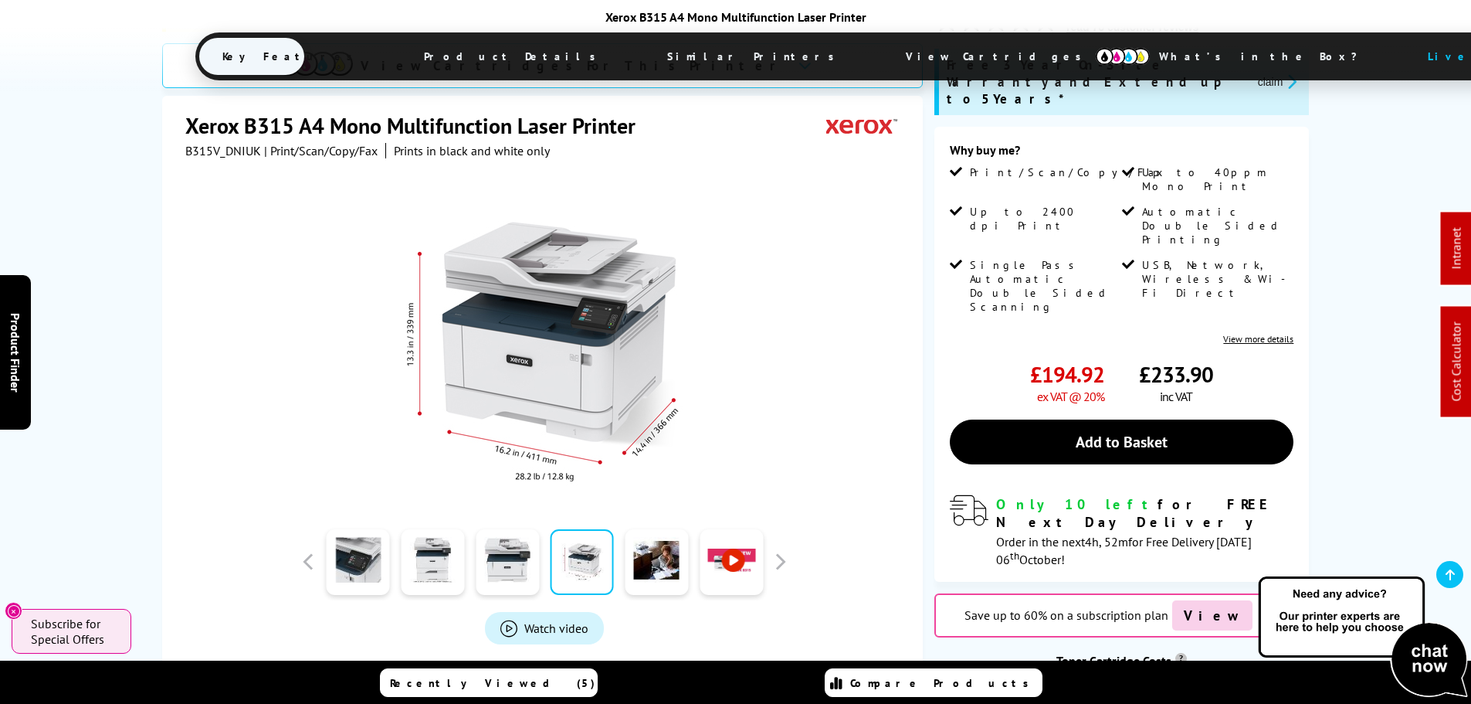
scroll to position [0, 0]
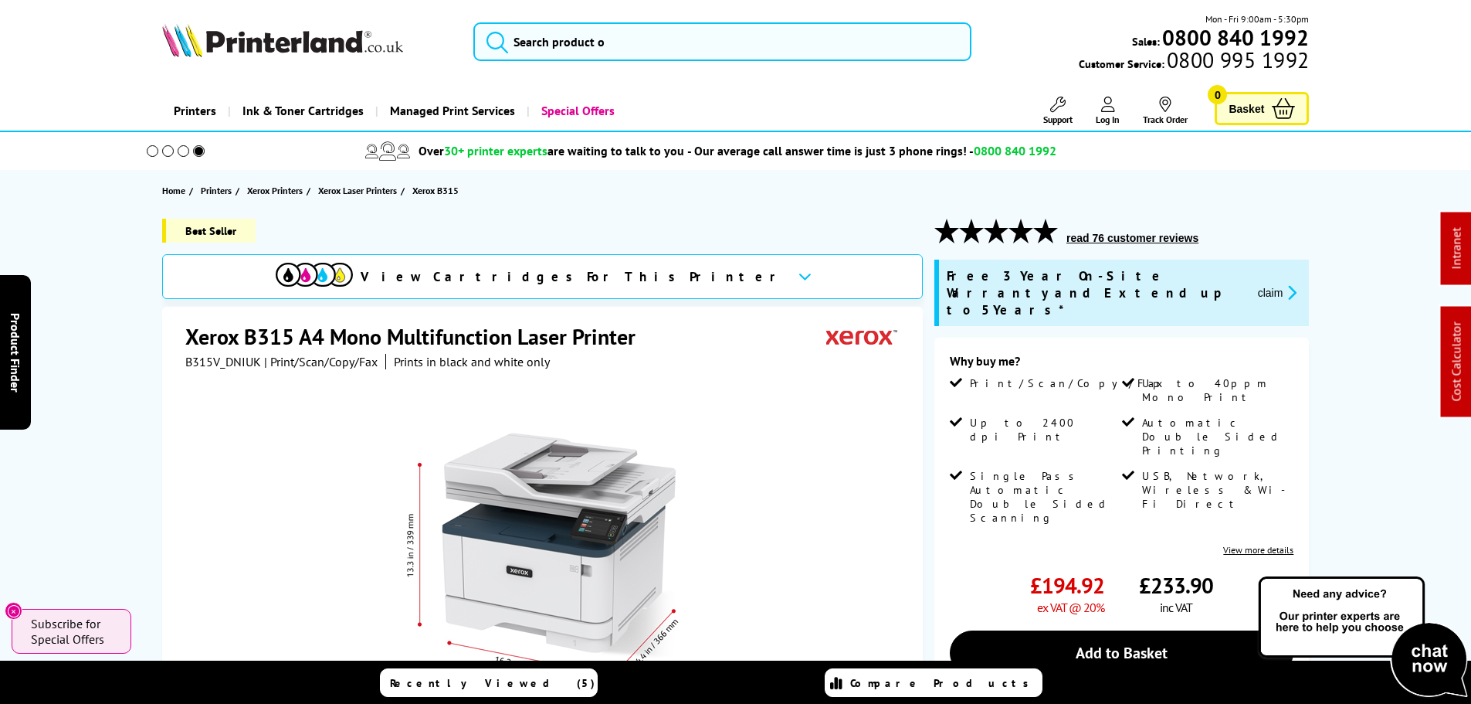
click at [254, 334] on h1 "Xerox B315 A4 Mono Multifunction Laser Printer" at bounding box center [418, 336] width 466 height 29
copy h1 "B315"
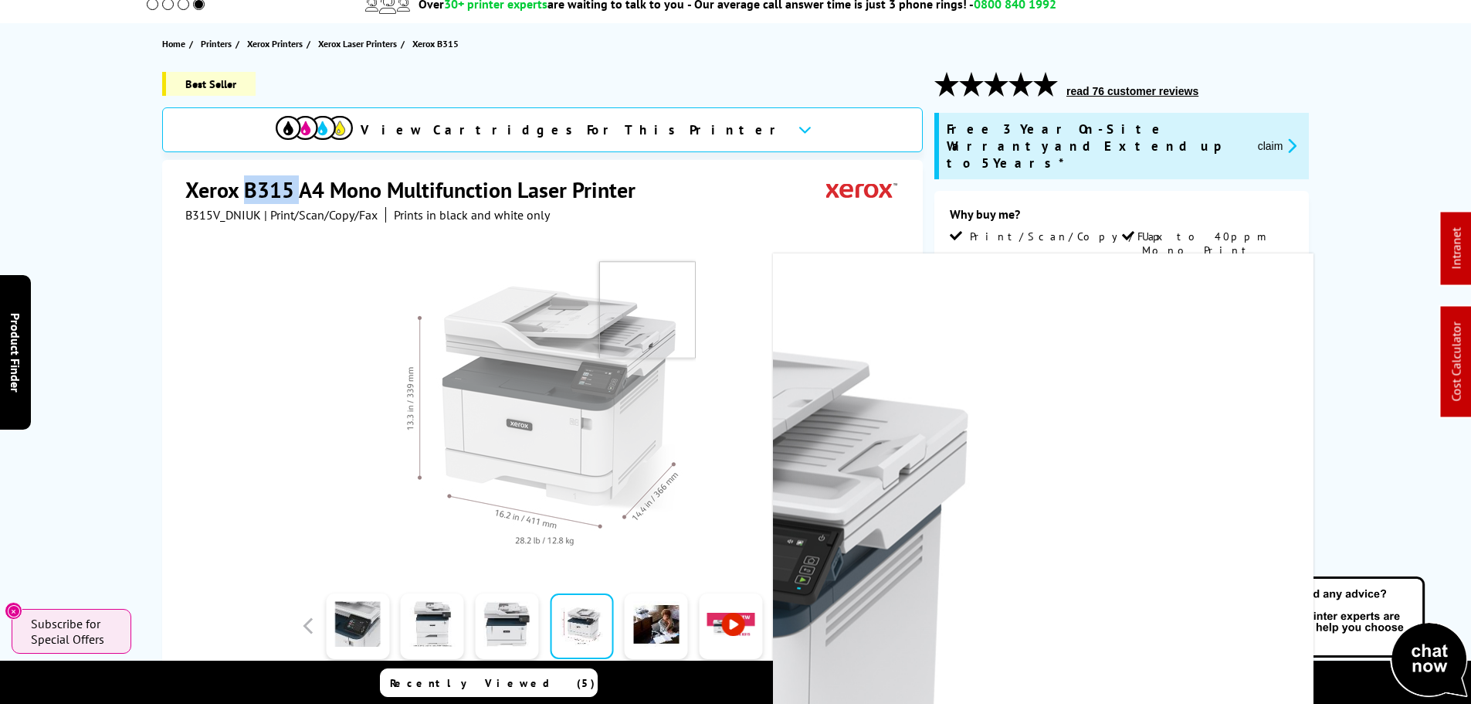
scroll to position [463, 0]
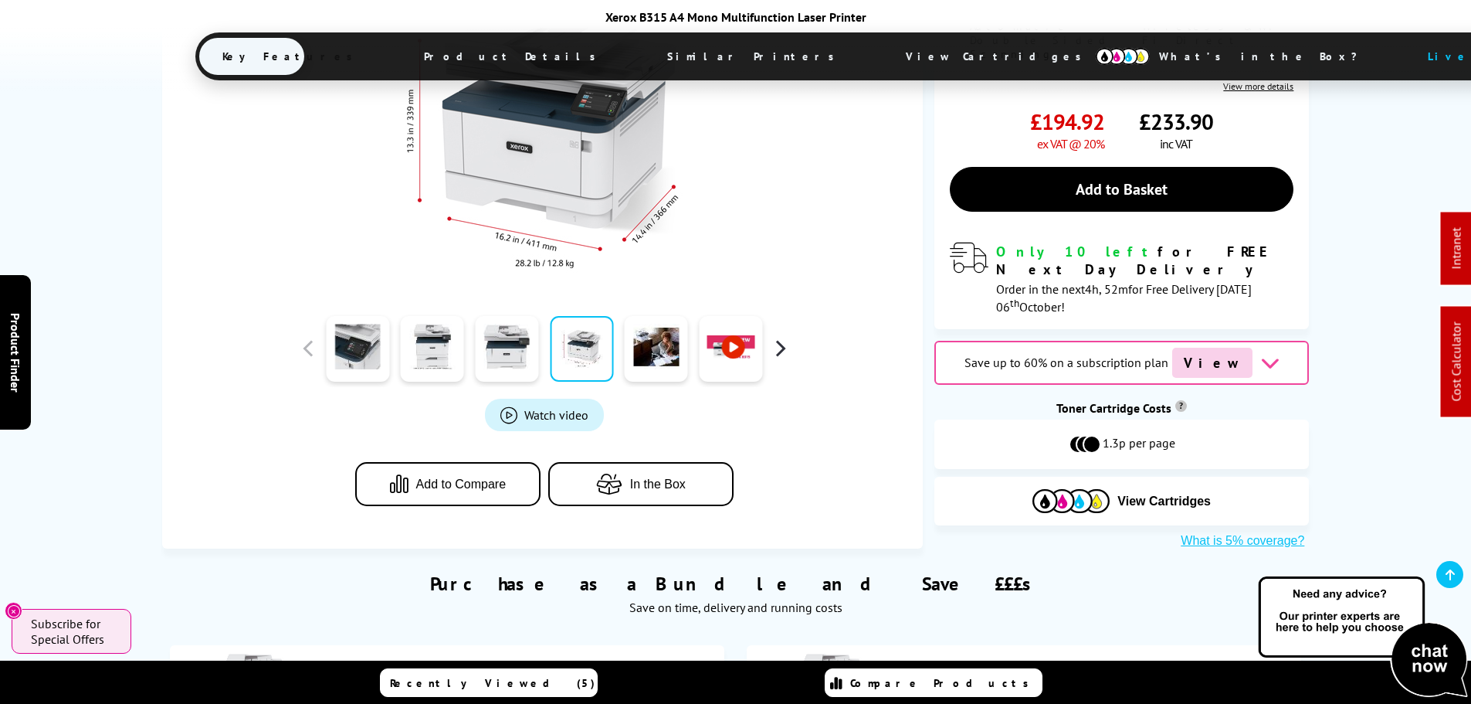
click at [784, 337] on button "button" at bounding box center [780, 348] width 23 height 23
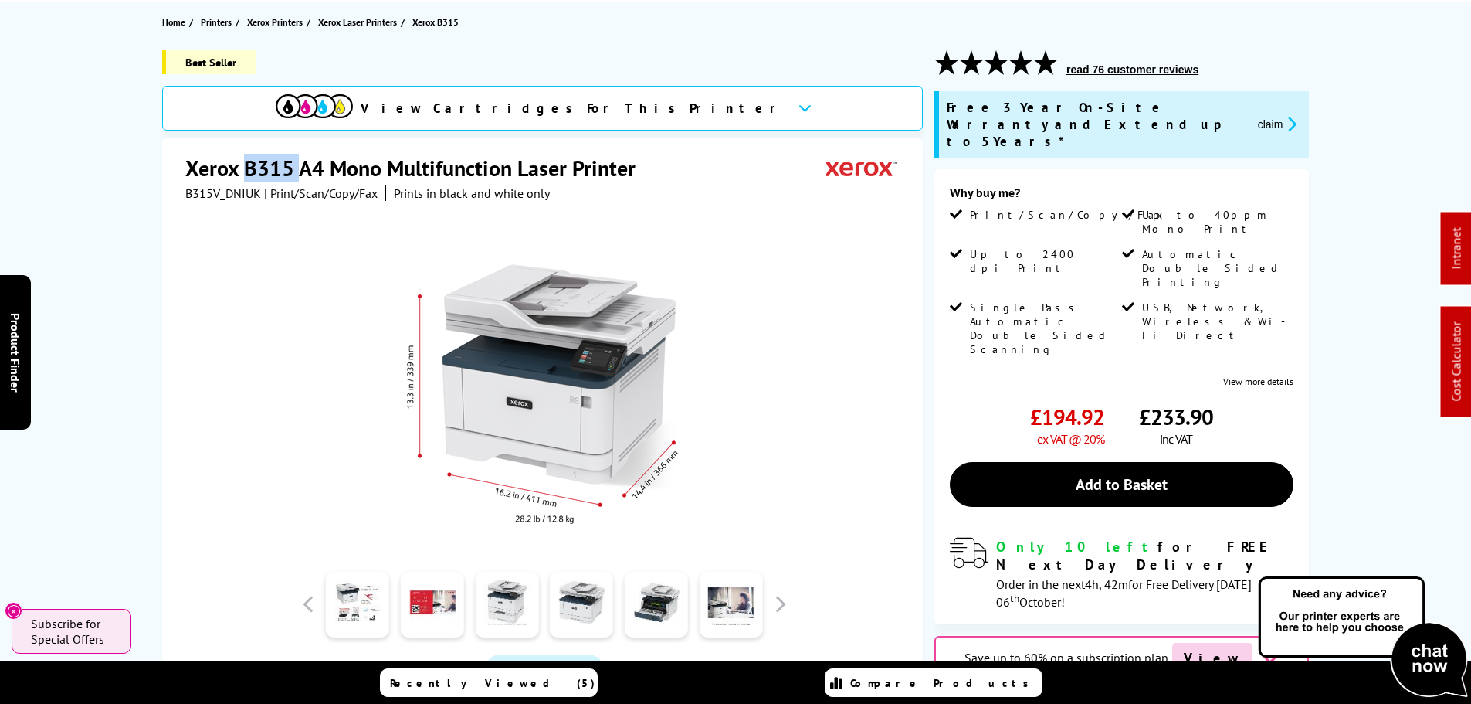
scroll to position [0, 0]
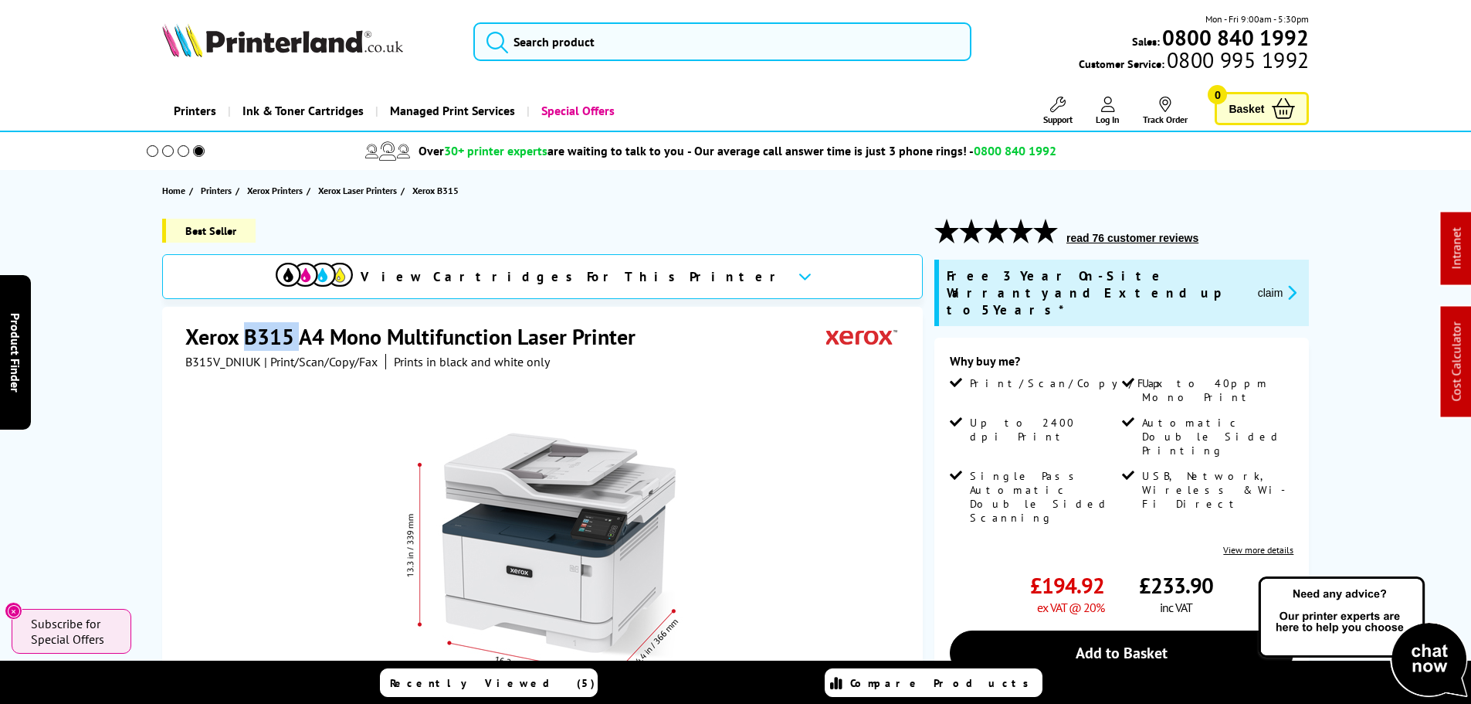
click at [313, 43] on img at bounding box center [282, 40] width 241 height 34
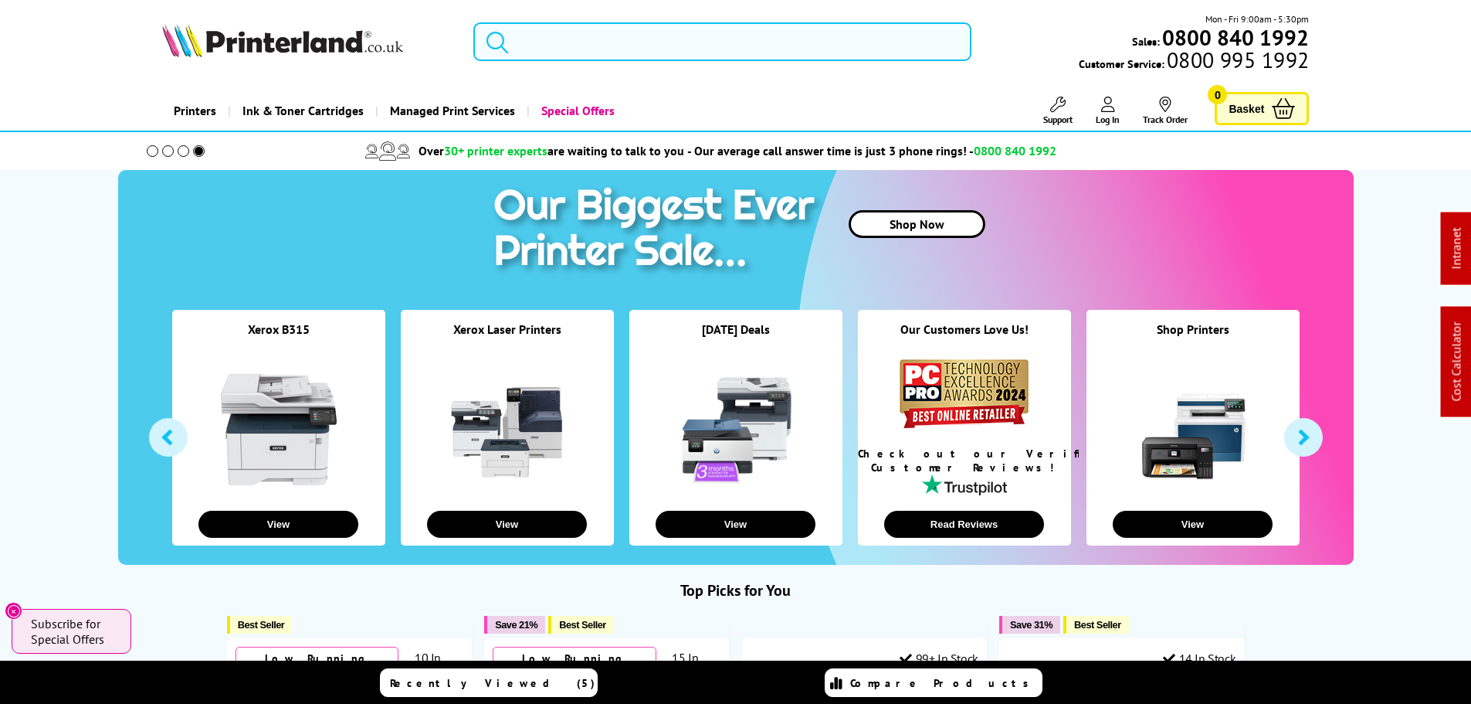
click at [597, 42] on input "search" at bounding box center [722, 41] width 498 height 39
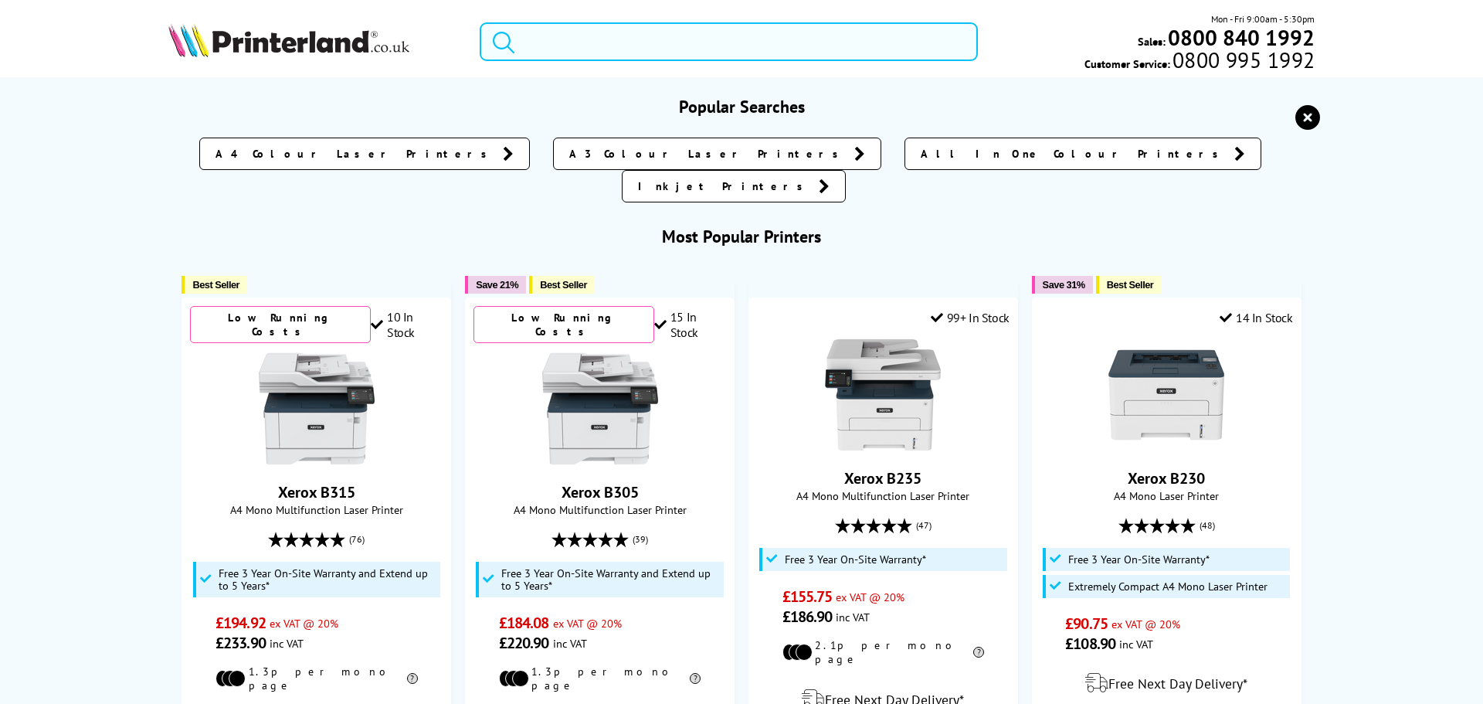
paste input "Xerox B315"
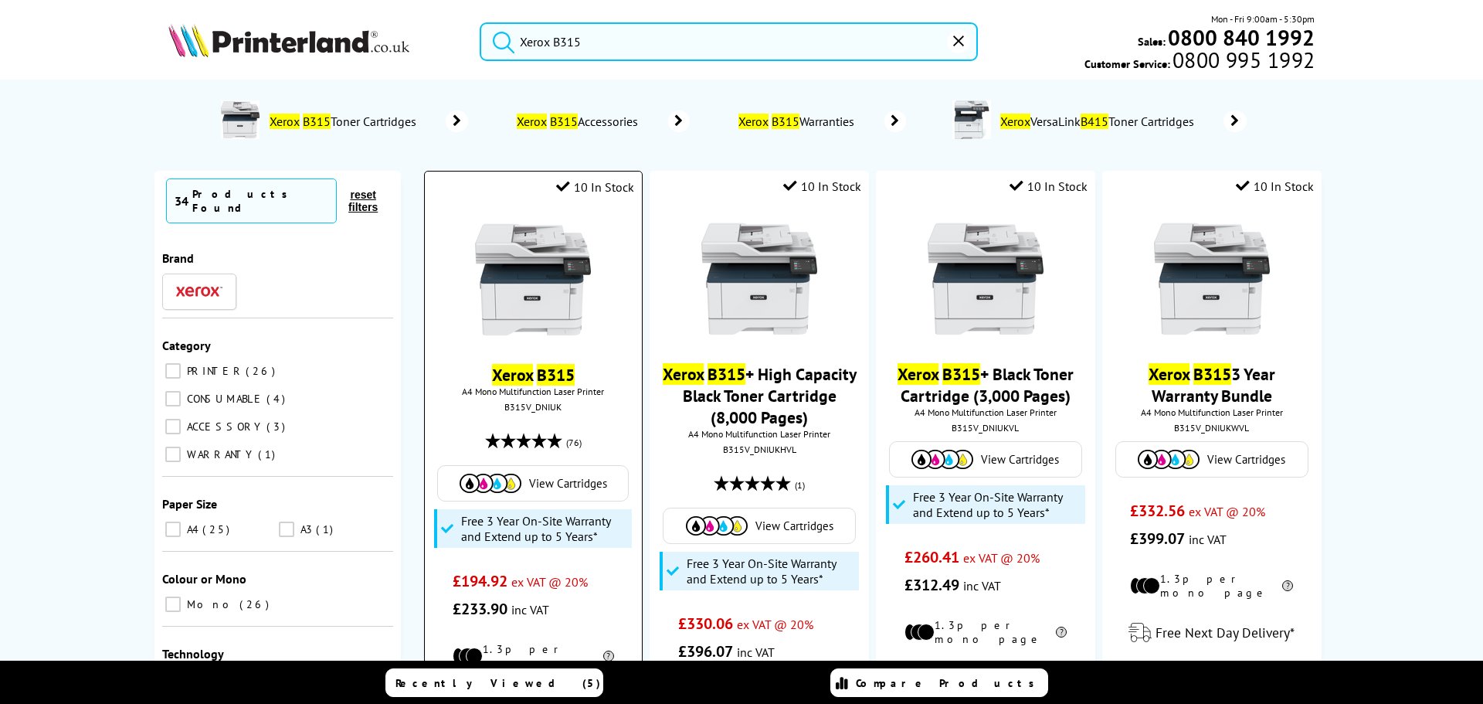
type input "Xerox B315"
click at [548, 274] on img at bounding box center [533, 280] width 116 height 116
